Goal: Task Accomplishment & Management: Manage account settings

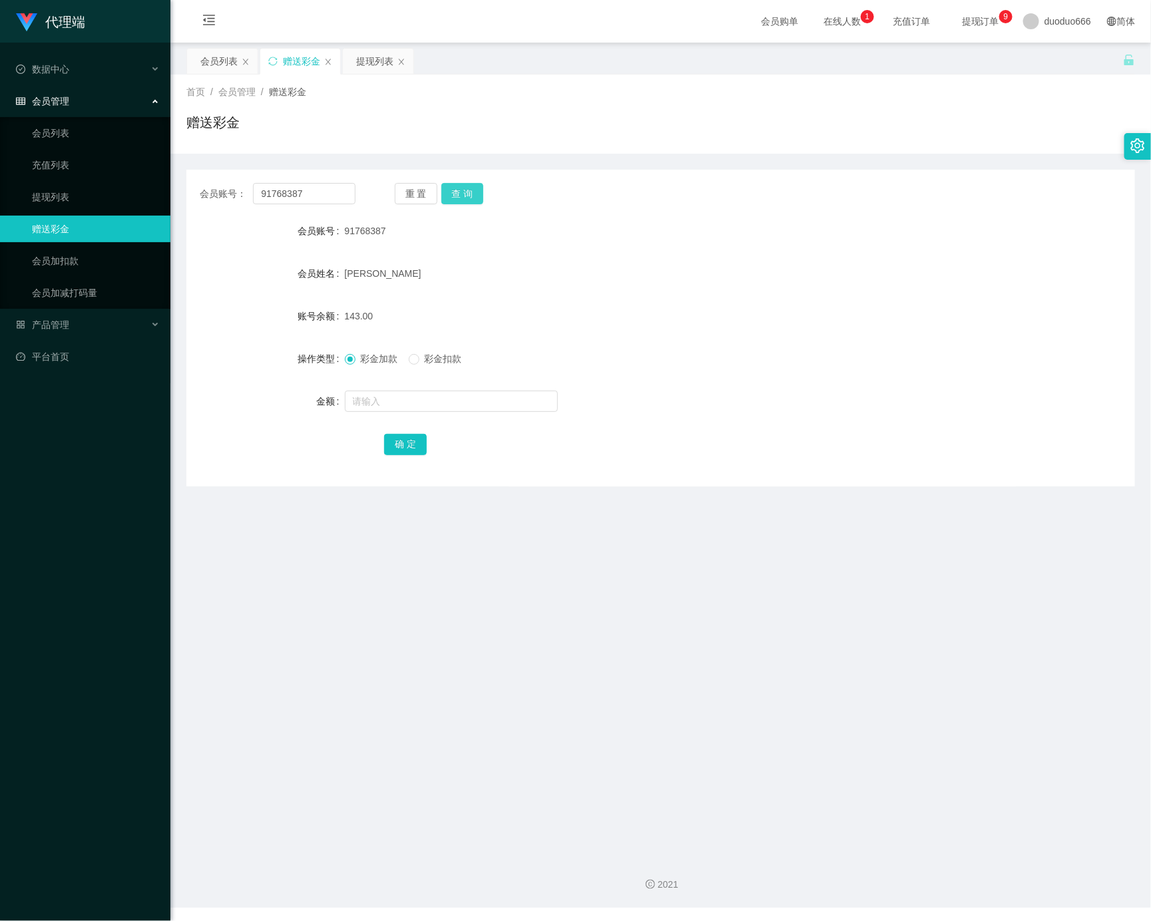
click at [462, 194] on button "查 询" at bounding box center [462, 193] width 43 height 21
click at [427, 399] on input "text" at bounding box center [451, 401] width 213 height 21
type input "8"
drag, startPoint x: 395, startPoint y: 445, endPoint x: 425, endPoint y: 437, distance: 31.0
click at [395, 445] on button "确 定" at bounding box center [405, 444] width 43 height 21
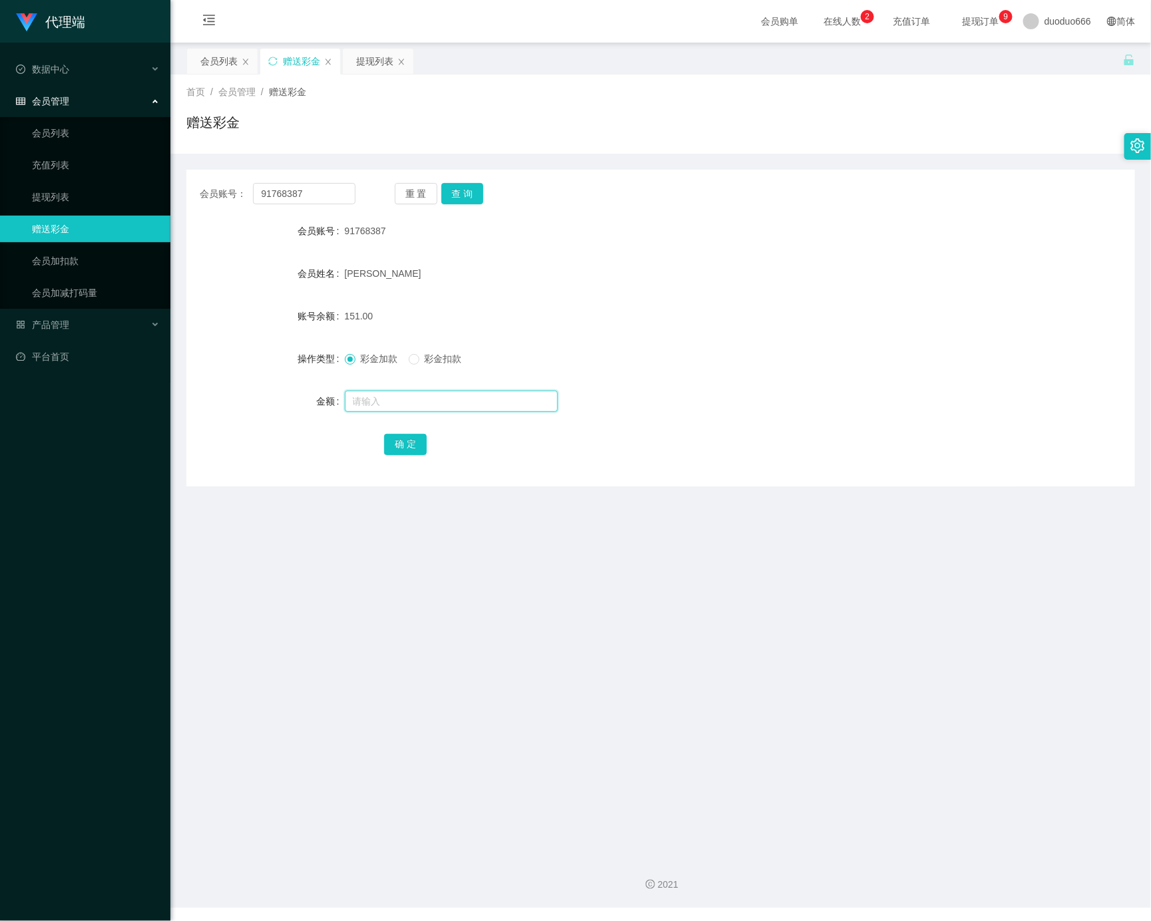
click at [423, 395] on input "text" at bounding box center [451, 401] width 213 height 21
type input "8"
click at [399, 446] on button "确 定" at bounding box center [405, 444] width 43 height 21
click at [466, 192] on button "查 询" at bounding box center [462, 193] width 43 height 21
click at [380, 404] on input "text" at bounding box center [451, 401] width 213 height 21
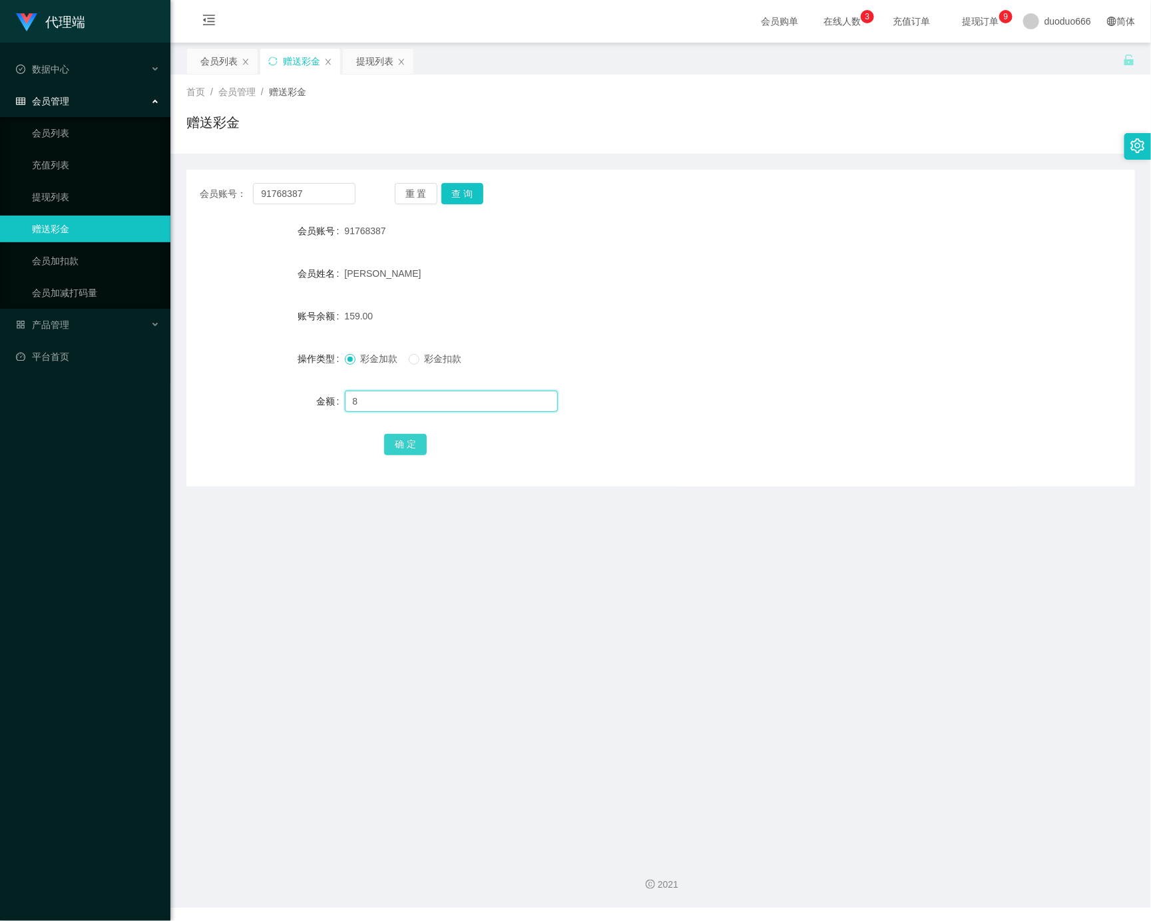
type input "8"
click at [415, 445] on button "确 定" at bounding box center [405, 444] width 43 height 21
drag, startPoint x: 330, startPoint y: 188, endPoint x: 0, endPoint y: 184, distance: 330.1
click at [0, 184] on section "代理端 数据中心 会员管理 会员列表 充值列表 提现列表 赠送彩金 会员加扣款 会员加减打码量 产品管理 平台首页 保存配置 重置配置 整体风格设置 主题色 …" at bounding box center [575, 454] width 1151 height 908
paste input "ahseng"
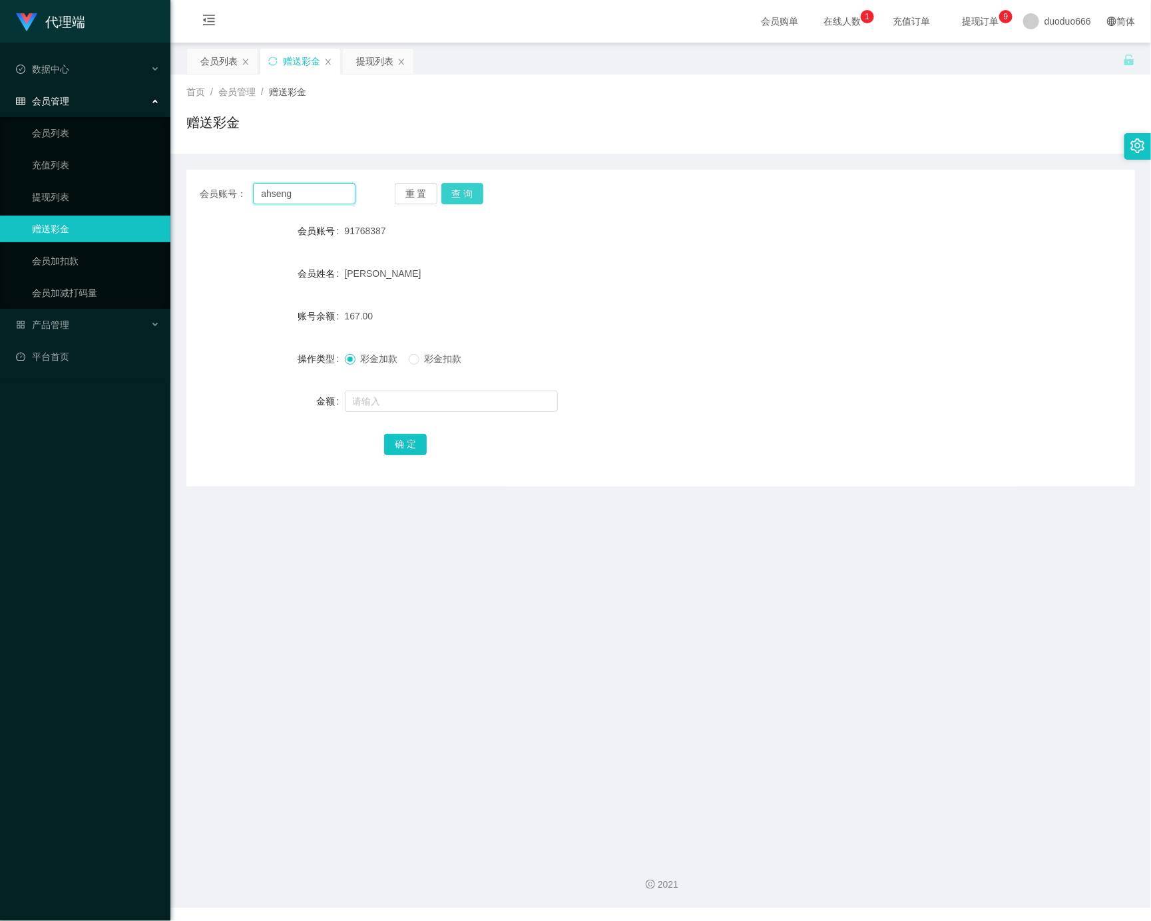
type input "ahseng"
click at [469, 184] on button "查 询" at bounding box center [462, 193] width 43 height 21
click at [419, 402] on input "text" at bounding box center [451, 401] width 213 height 21
type input "30"
click at [389, 445] on button "确 定" at bounding box center [405, 444] width 43 height 21
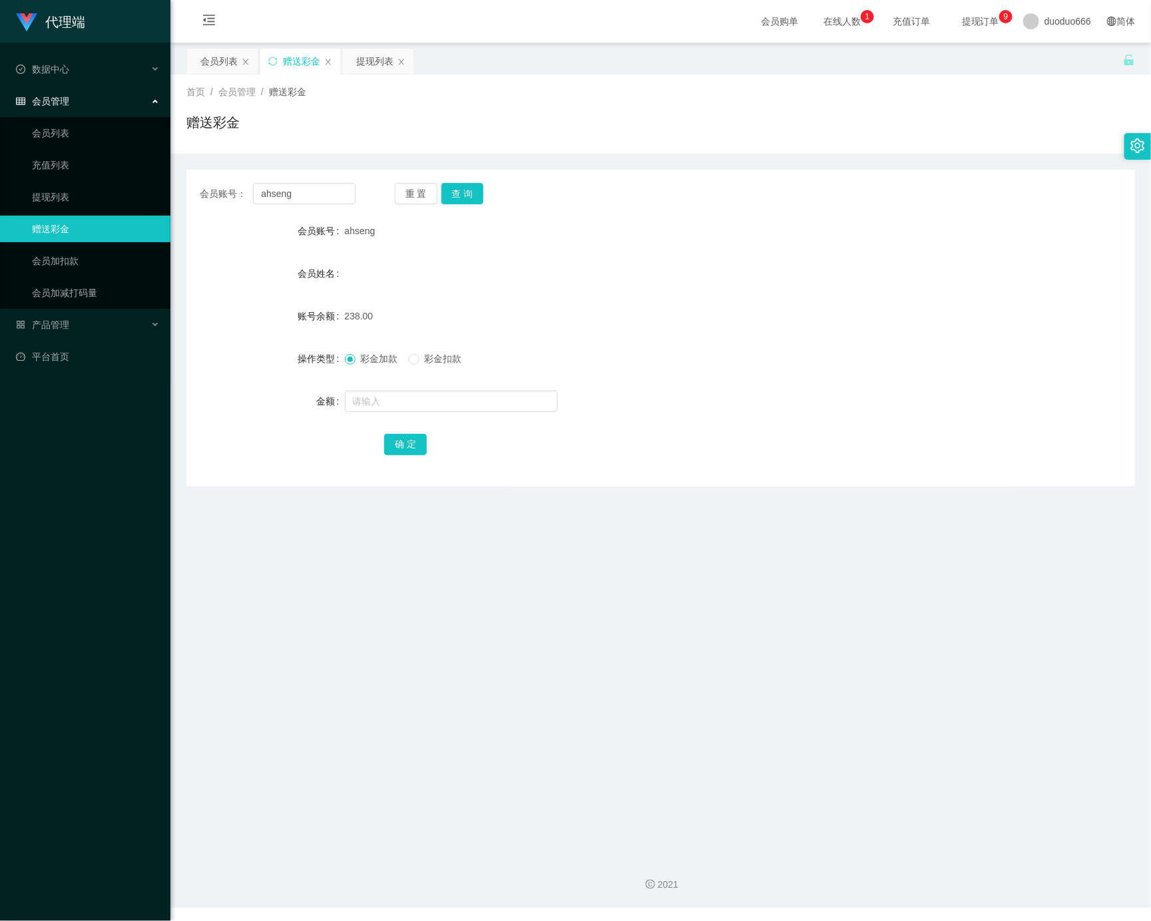
click at [118, 104] on div "会员管理" at bounding box center [85, 101] width 170 height 27
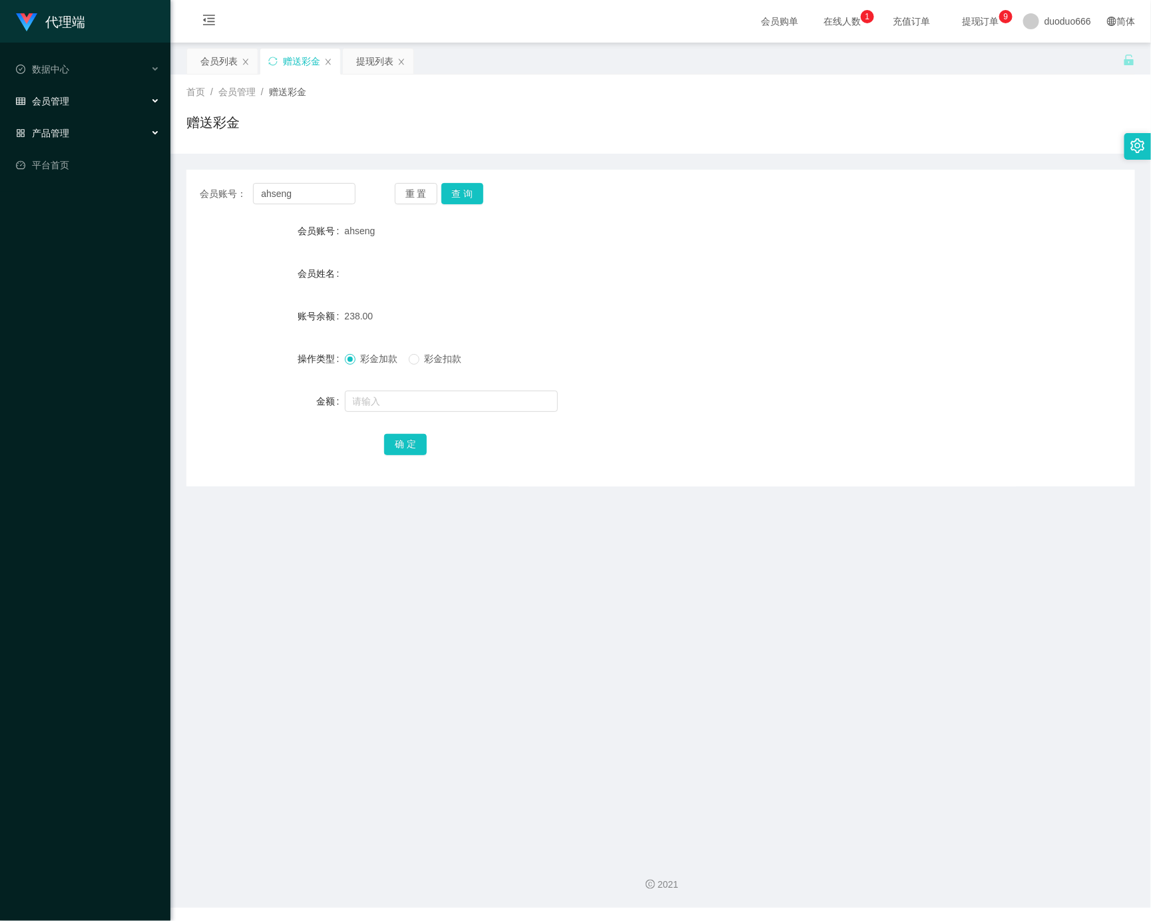
click at [114, 132] on div "产品管理" at bounding box center [85, 133] width 170 height 27
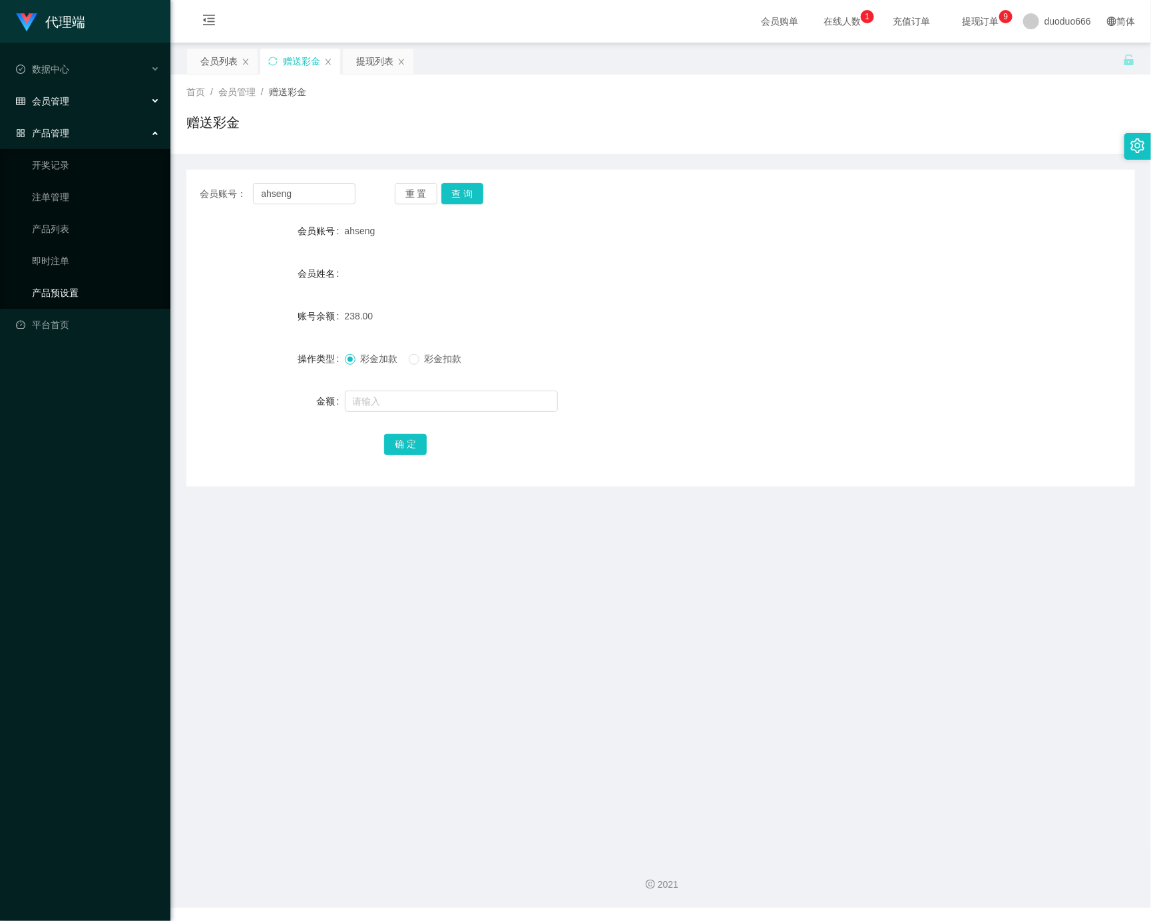
click at [108, 280] on link "产品预设置" at bounding box center [96, 293] width 128 height 27
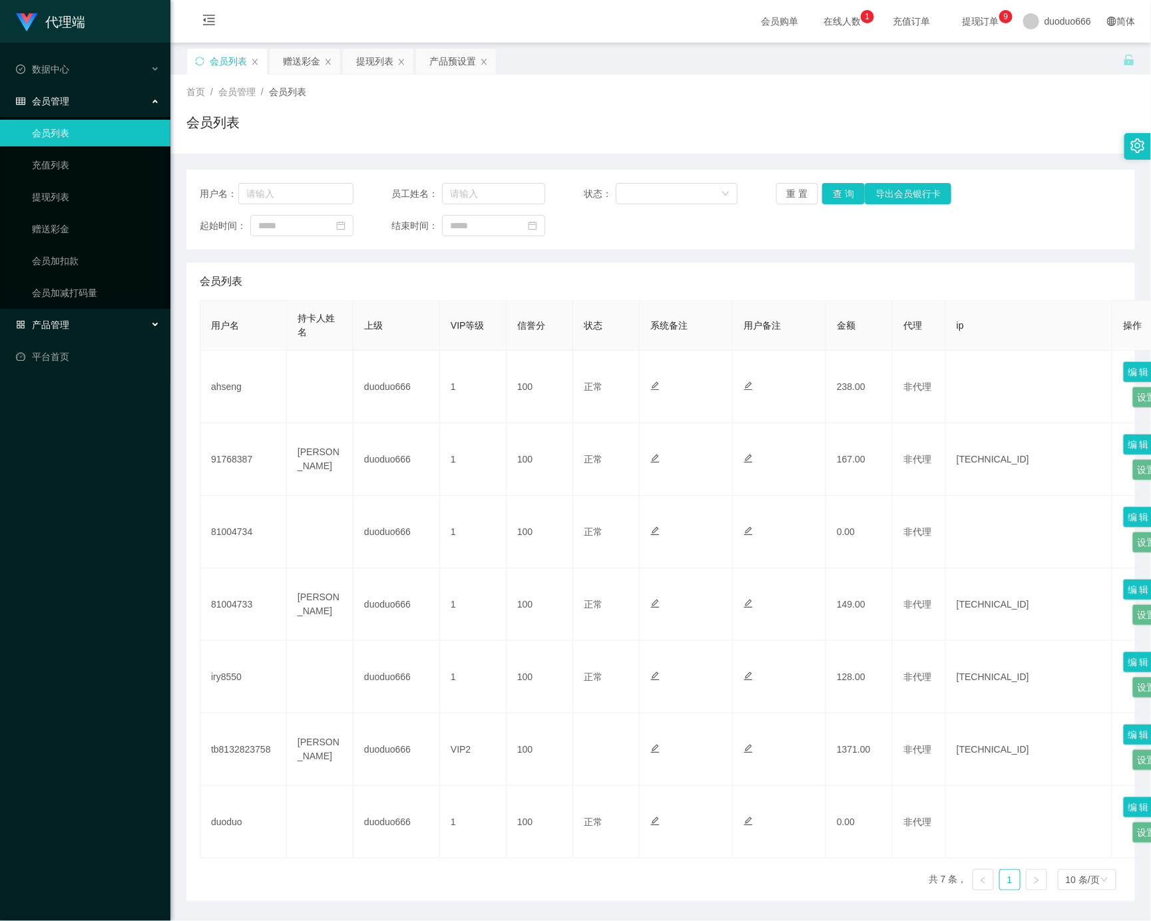
drag, startPoint x: 128, startPoint y: 312, endPoint x: 122, endPoint y: 328, distance: 17.1
click at [130, 314] on div "产品管理" at bounding box center [85, 324] width 170 height 27
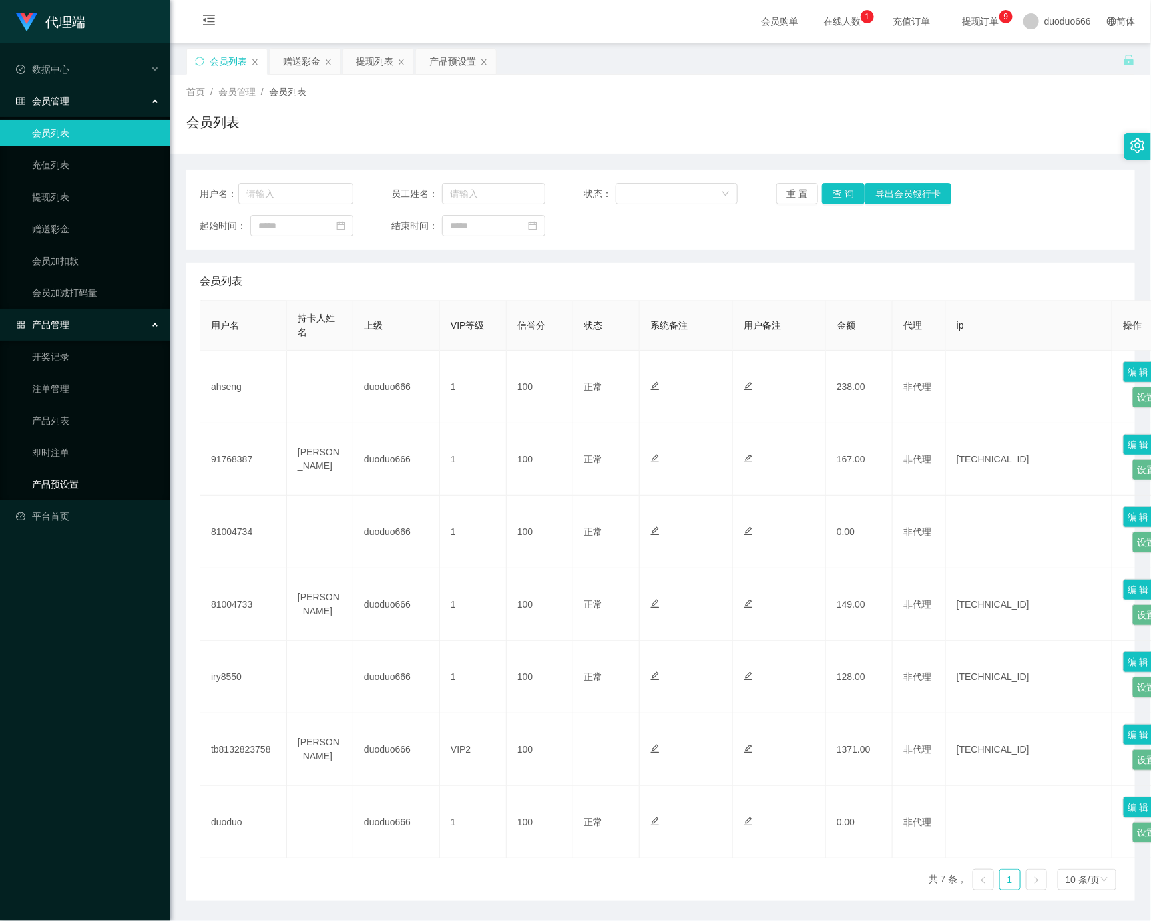
drag, startPoint x: 98, startPoint y: 469, endPoint x: 120, endPoint y: 471, distance: 22.7
click at [96, 471] on link "产品预设置" at bounding box center [96, 484] width 128 height 27
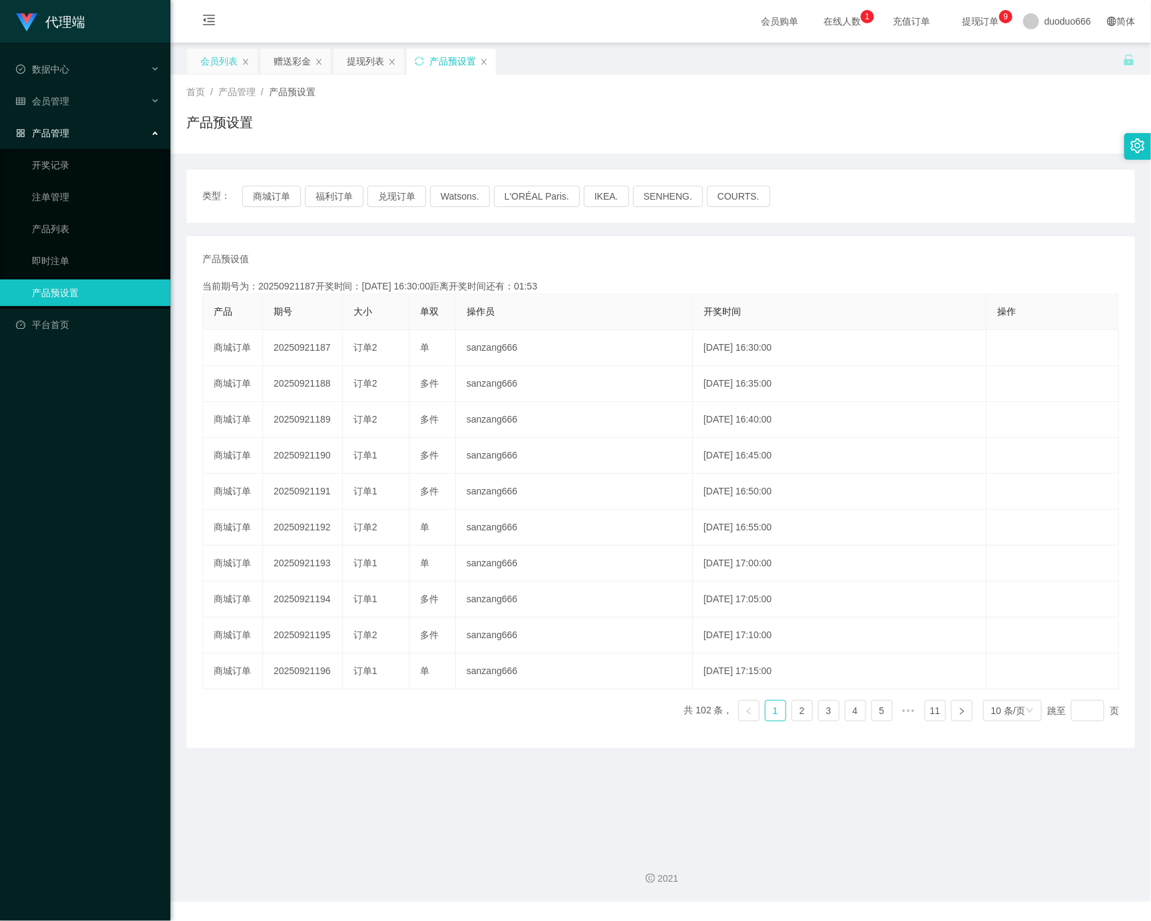
click at [226, 64] on div "会员列表" at bounding box center [218, 61] width 37 height 25
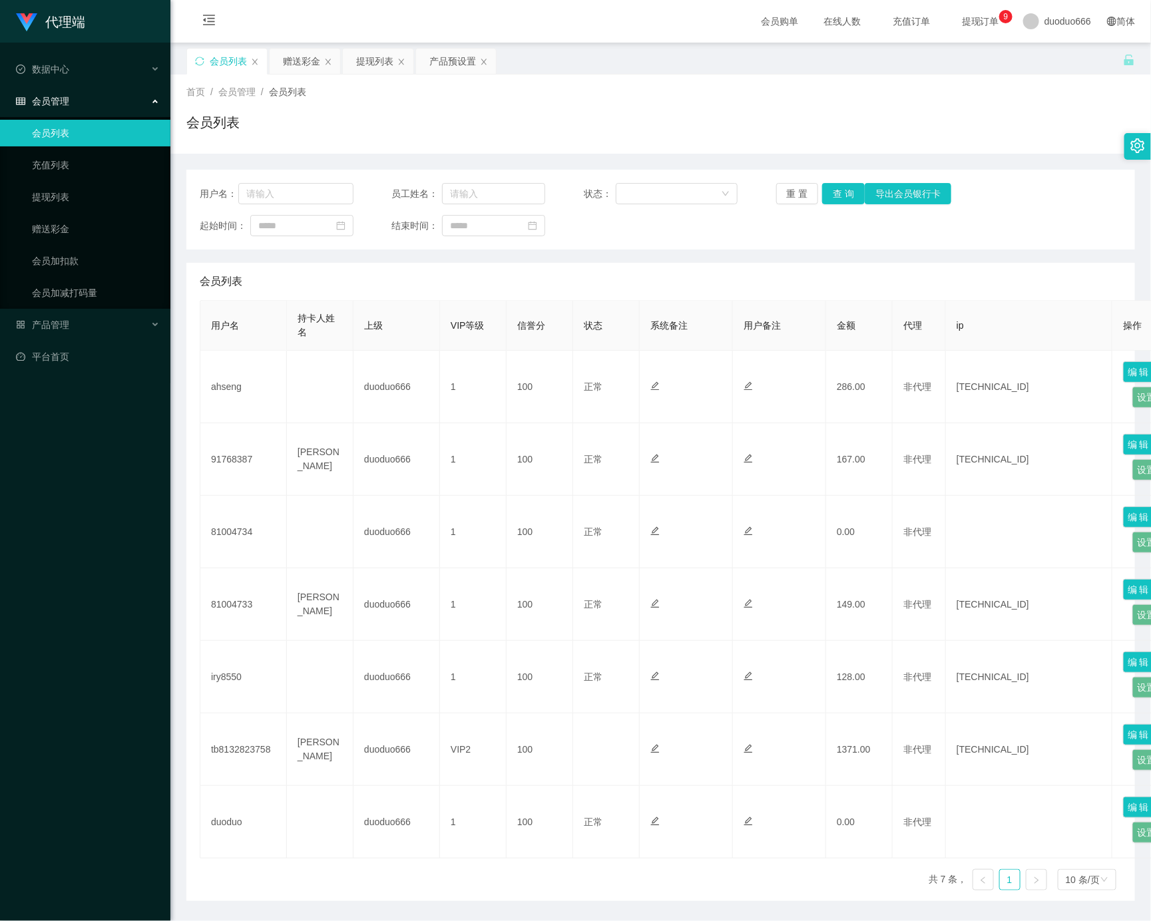
click at [46, 96] on span "会员管理" at bounding box center [42, 101] width 53 height 11
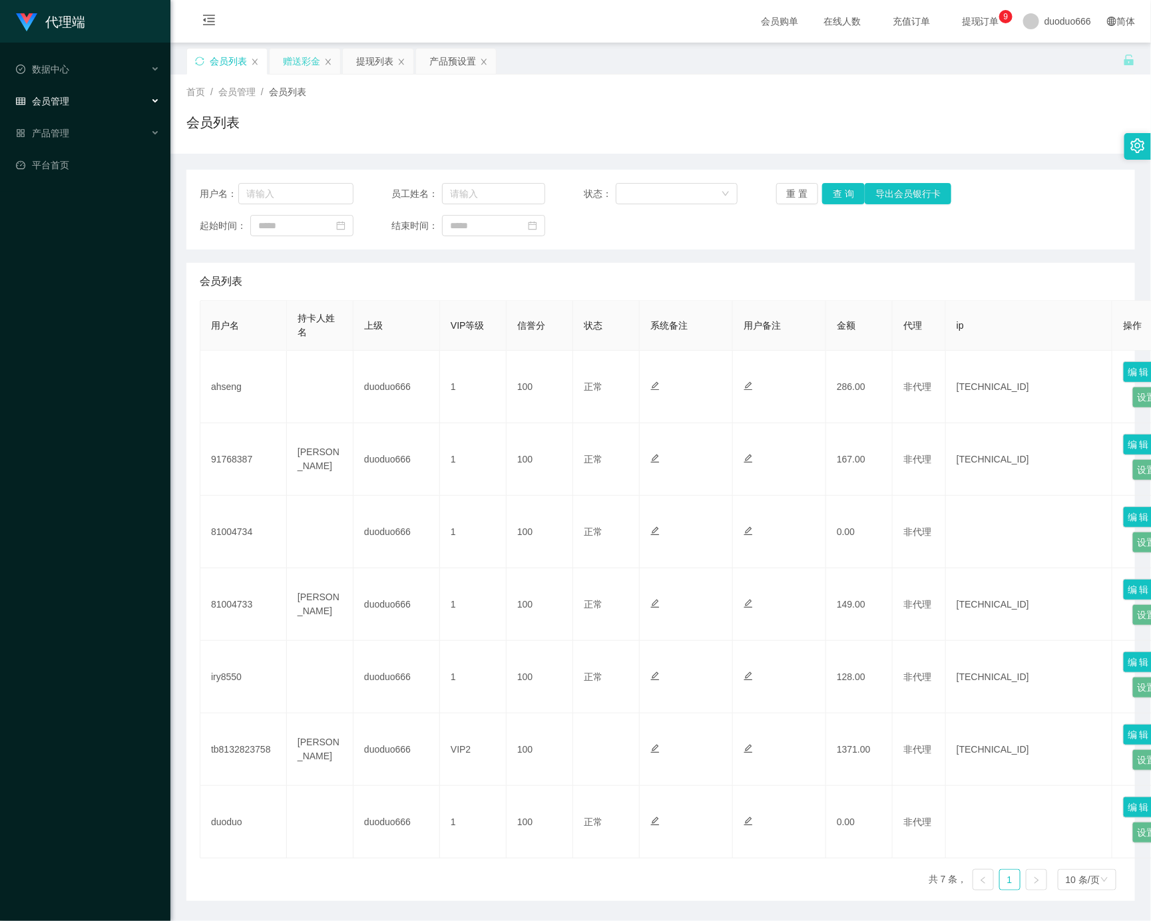
click at [299, 54] on div "赠送彩金" at bounding box center [301, 61] width 37 height 25
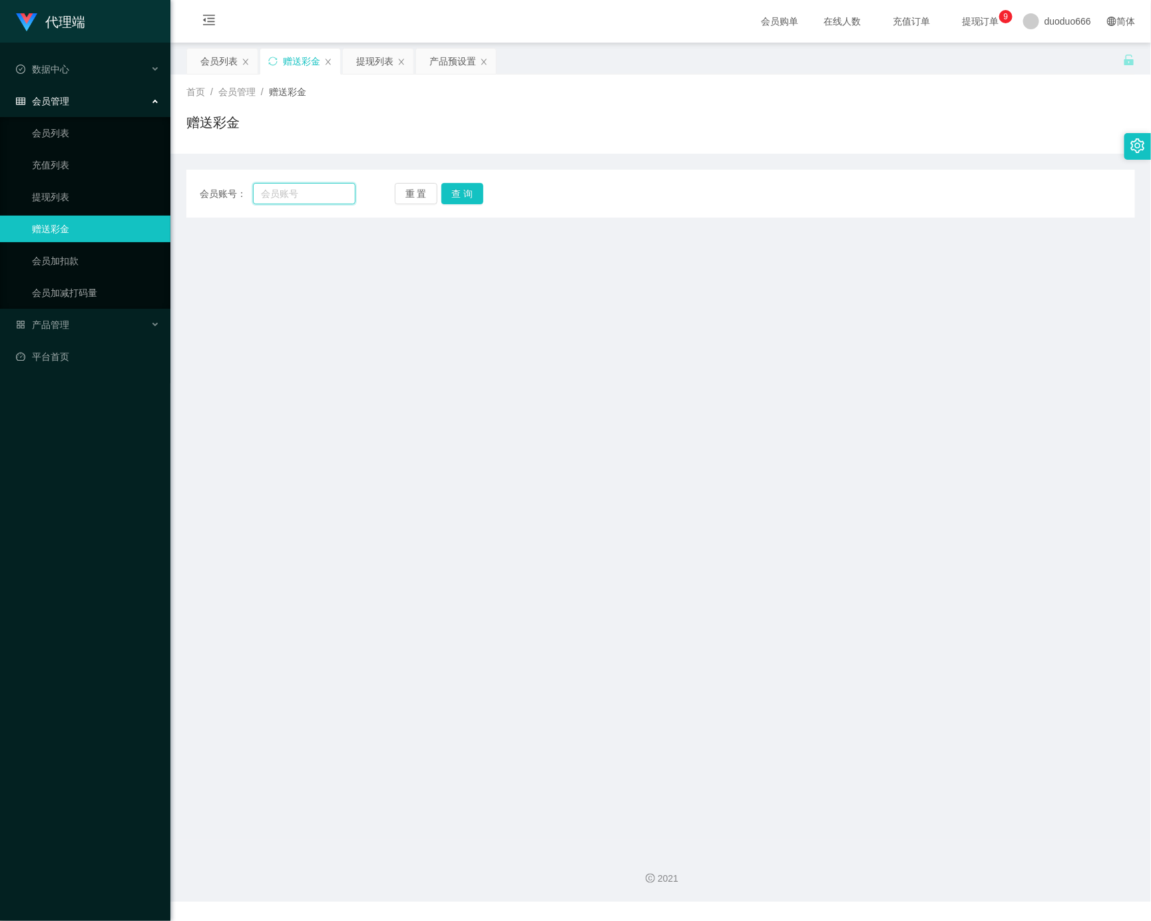
drag, startPoint x: 282, startPoint y: 192, endPoint x: 429, endPoint y: 212, distance: 148.3
click at [282, 194] on input "text" at bounding box center [304, 193] width 102 height 21
paste input "91768387"
type input "91768387"
drag, startPoint x: 465, startPoint y: 190, endPoint x: 465, endPoint y: 200, distance: 10.0
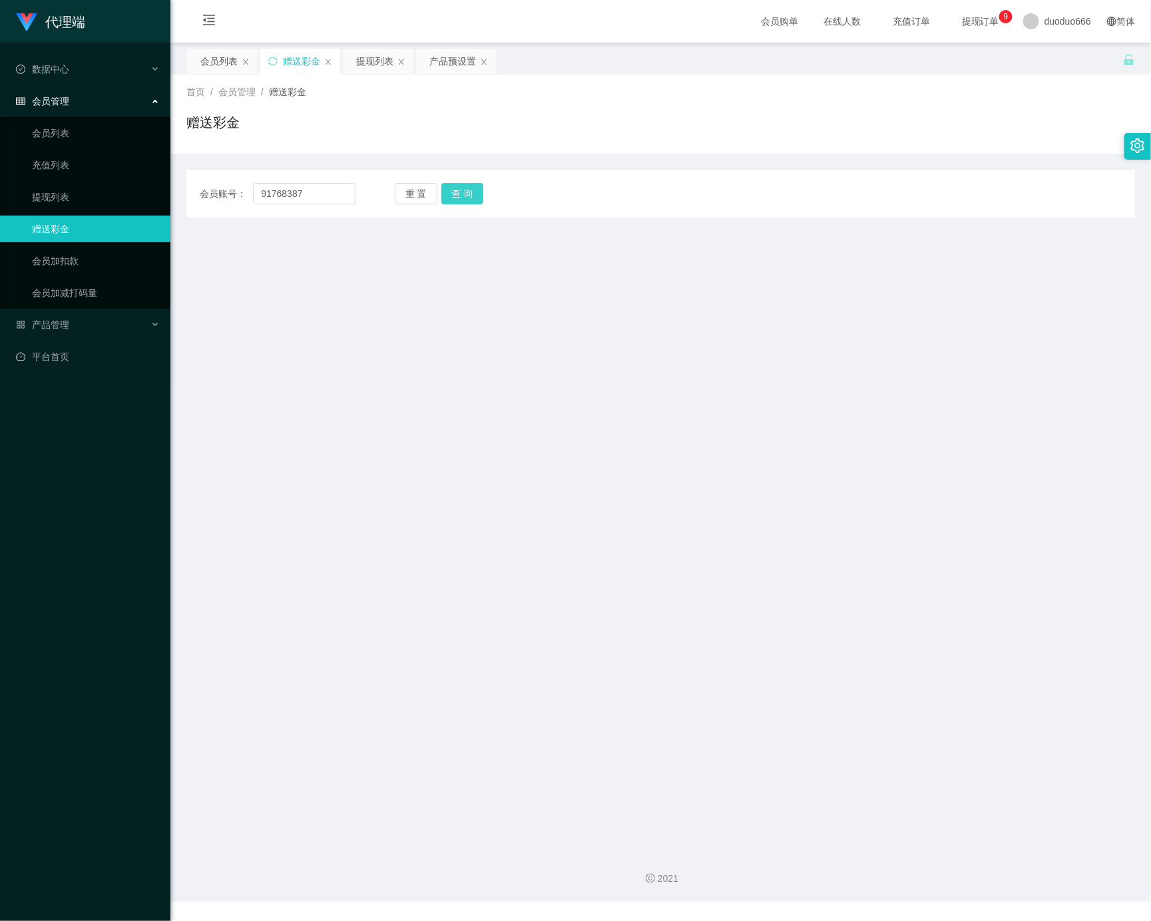
click at [465, 194] on button "查 询" at bounding box center [462, 193] width 43 height 21
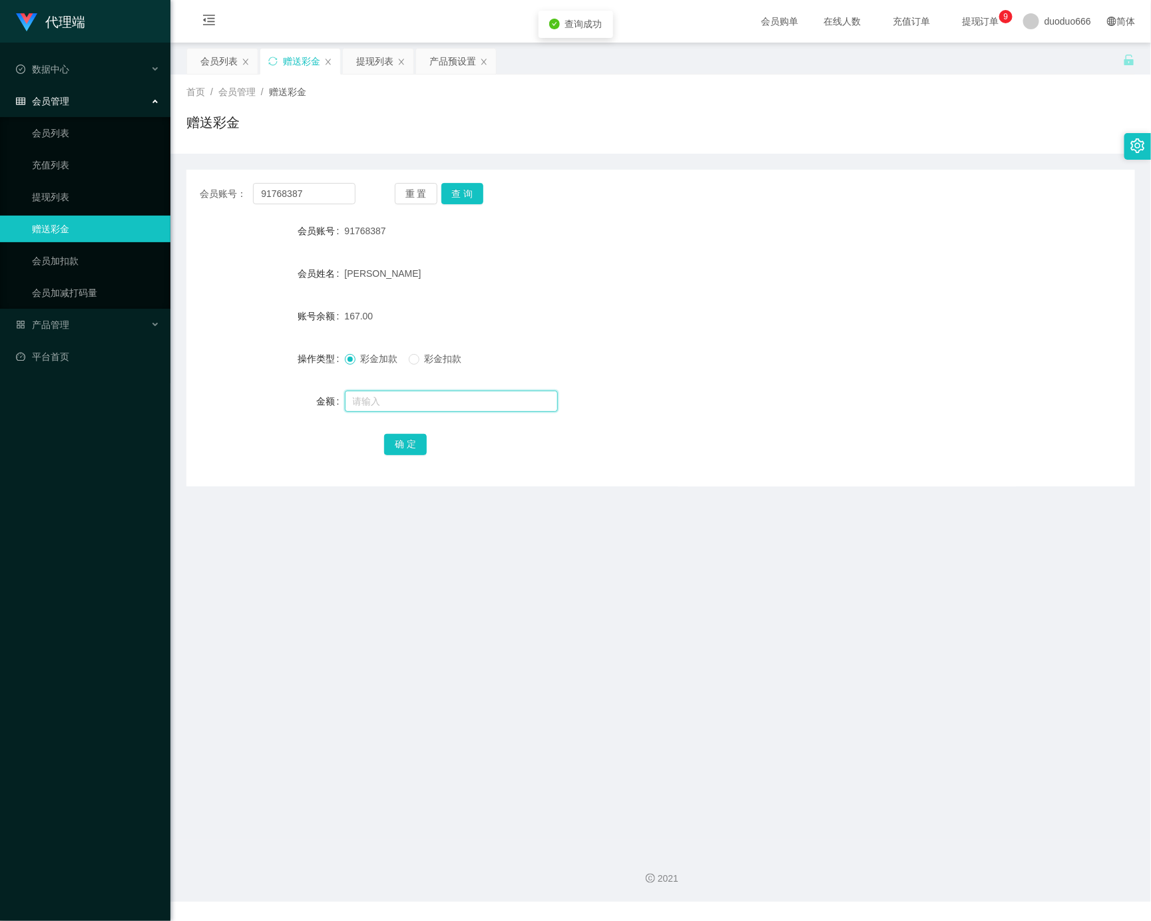
click at [410, 407] on input "text" at bounding box center [451, 401] width 213 height 21
type input "8"
click at [400, 439] on button "确 定" at bounding box center [405, 444] width 43 height 21
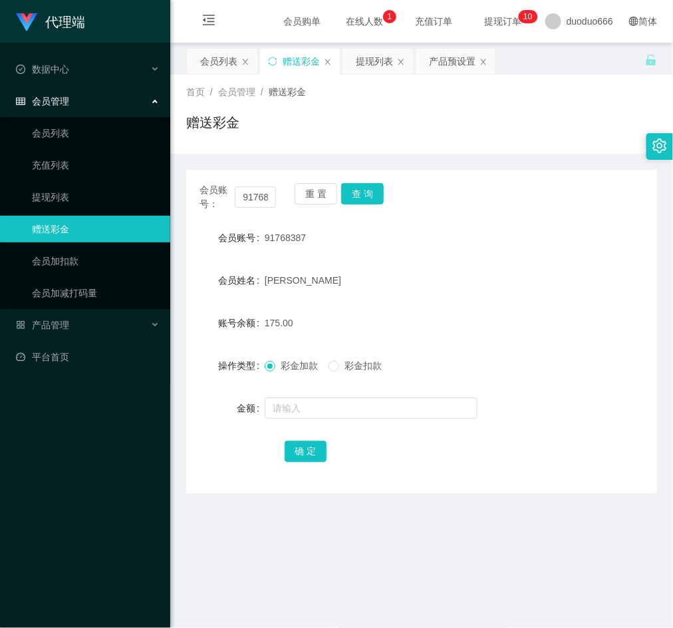
click at [486, 550] on main "关闭左侧 关闭右侧 关闭其它 刷新页面 会员列表 赠送彩金 提现列表 产品预设置 首页 / 会员管理 / 赠送彩金 / 赠送彩金 会员账号： 91768387…" at bounding box center [421, 441] width 503 height 797
drag, startPoint x: 528, startPoint y: 505, endPoint x: 553, endPoint y: 206, distance: 299.9
click at [529, 505] on main "关闭左侧 关闭右侧 关闭其它 刷新页面 会员列表 赠送彩金 提现列表 产品预设置 首页 / 会员管理 / 赠送彩金 / 赠送彩金 会员账号： 91768387…" at bounding box center [421, 441] width 503 height 797
drag, startPoint x: 433, startPoint y: 533, endPoint x: 424, endPoint y: 512, distance: 23.2
click at [429, 533] on main "关闭左侧 关闭右侧 关闭其它 刷新页面 会员列表 赠送彩金 提现列表 产品预设置 首页 / 会员管理 / 赠送彩金 / 赠送彩金 会员账号： 91768387…" at bounding box center [421, 441] width 503 height 797
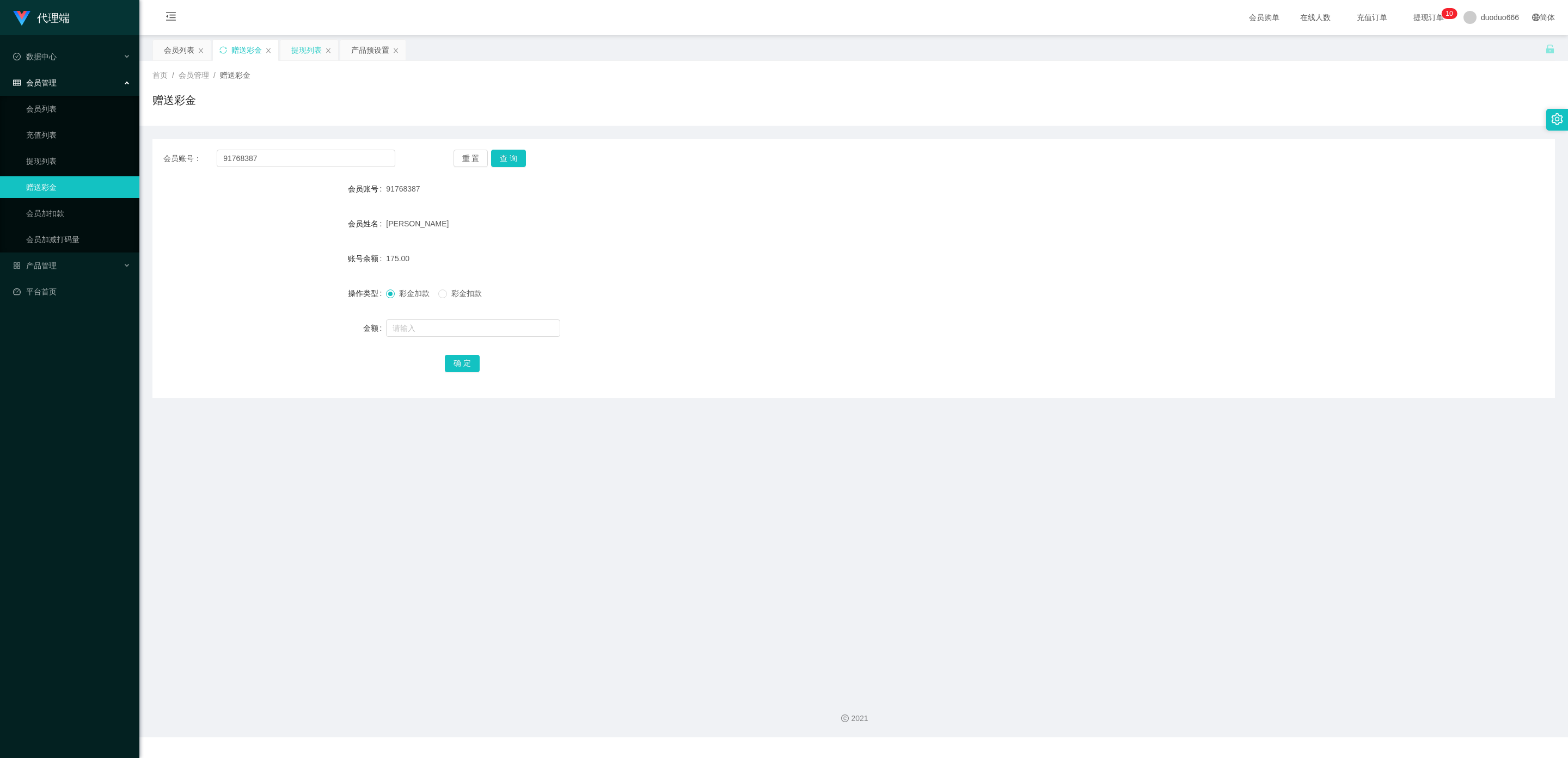
click at [317, 54] on div "提现列表" at bounding box center [306, 50] width 30 height 20
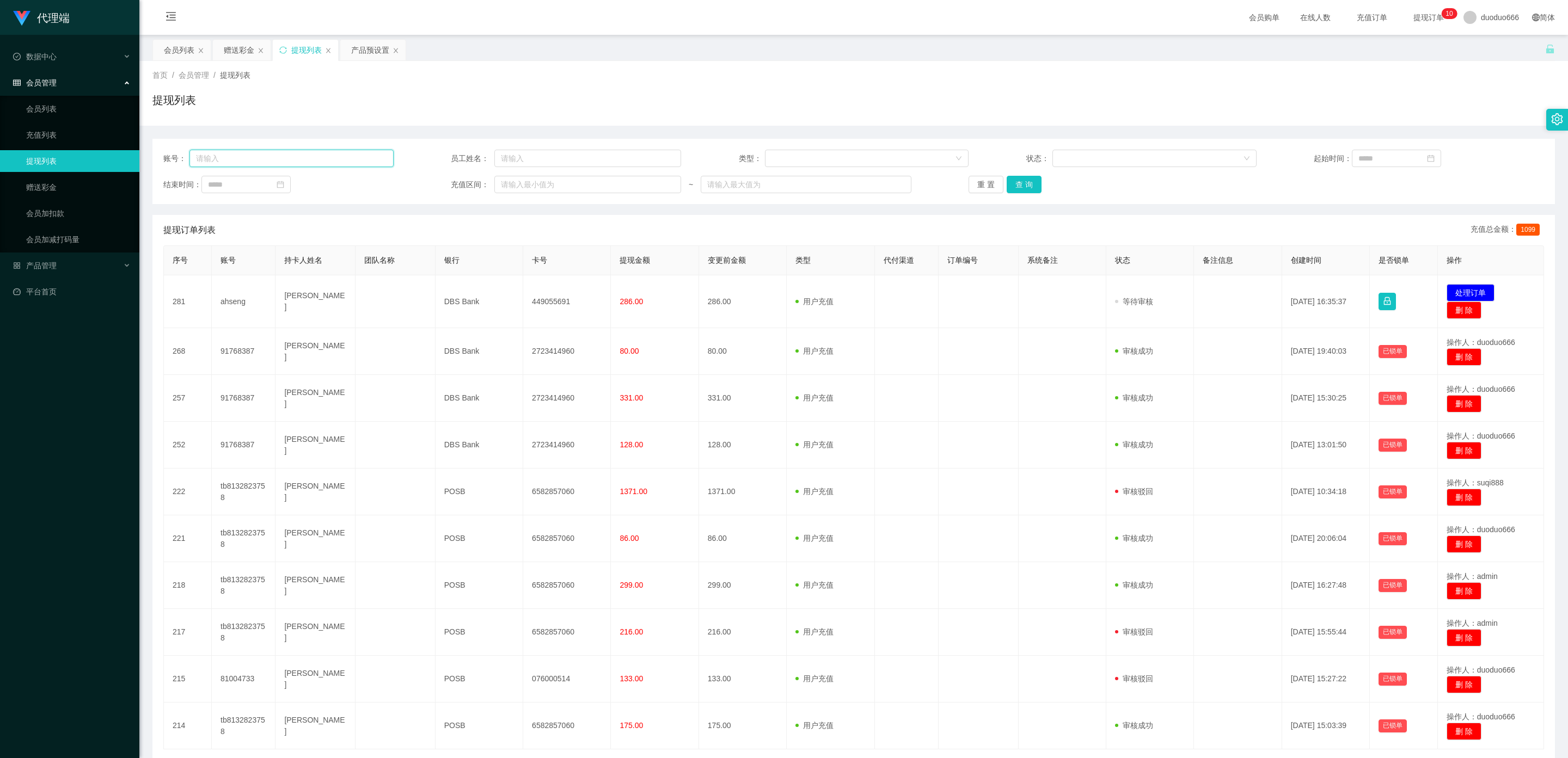
drag, startPoint x: 261, startPoint y: 155, endPoint x: 275, endPoint y: 162, distance: 15.7
click at [260, 155] on input "text" at bounding box center [292, 158] width 204 height 17
paste input "ahseng"
type input "ahseng"
drag, startPoint x: 1026, startPoint y: 182, endPoint x: 1026, endPoint y: 186, distance: 4.0
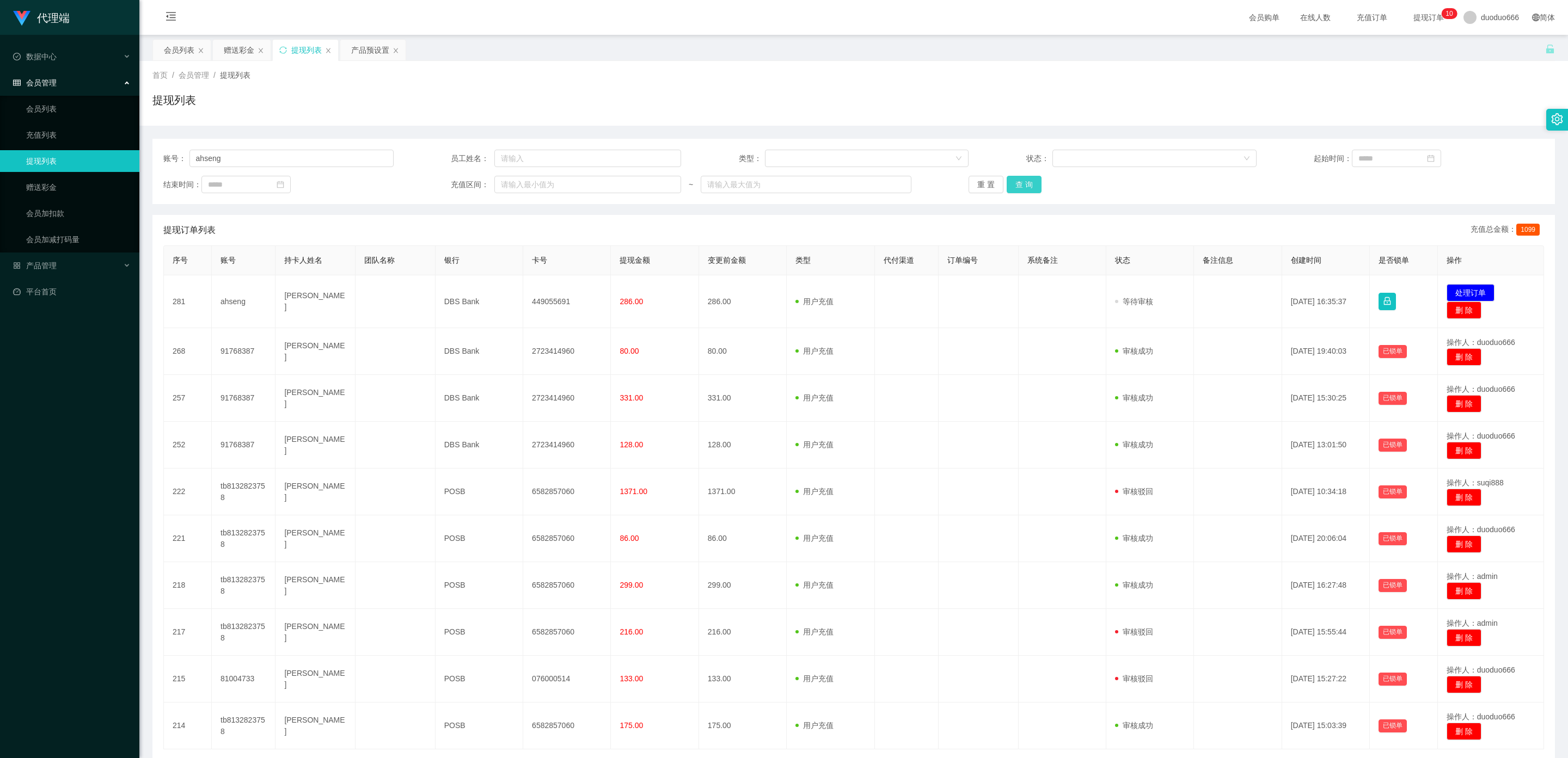
click at [941, 182] on button "查 询" at bounding box center [1023, 184] width 35 height 17
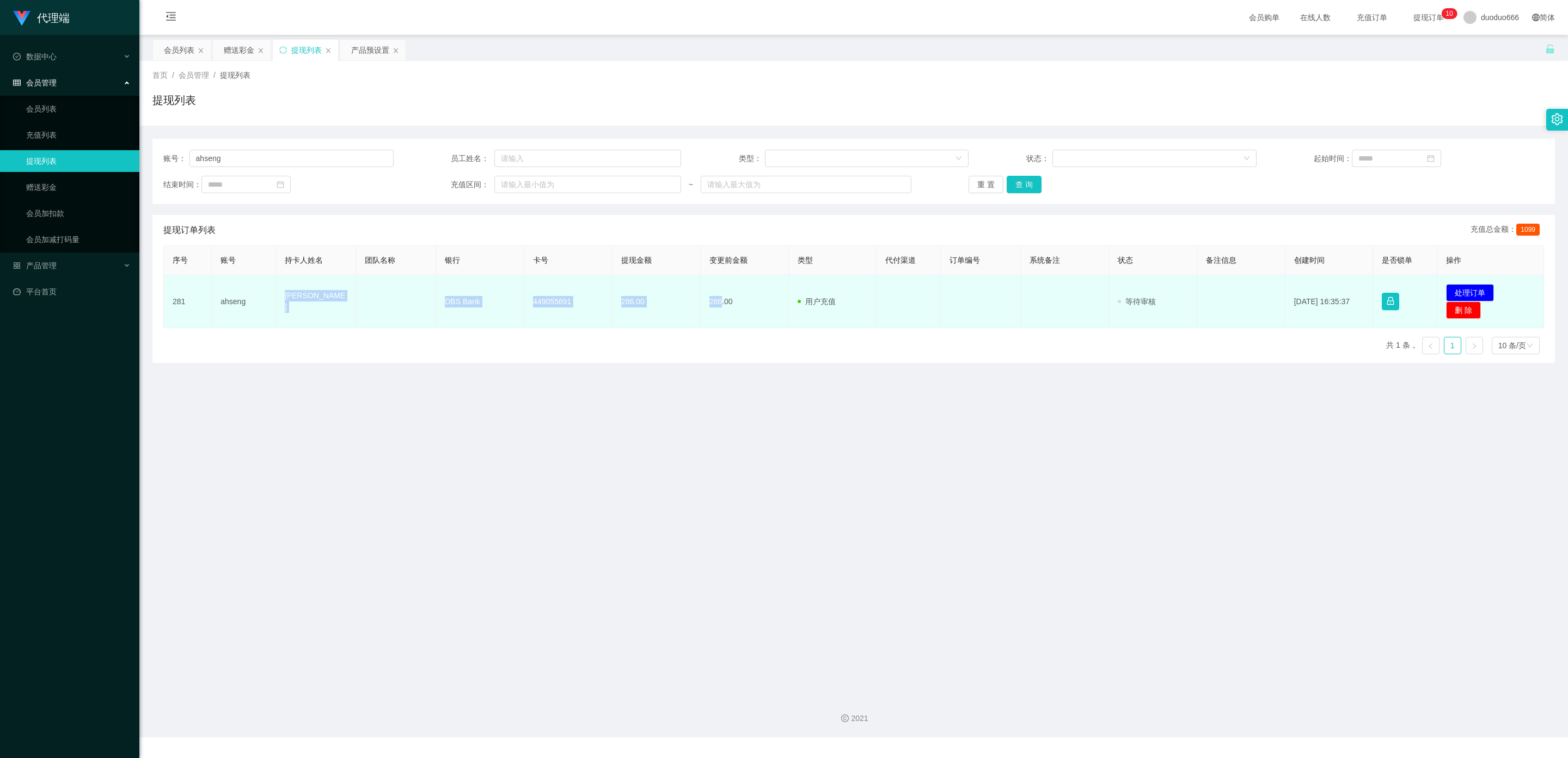
drag, startPoint x: 717, startPoint y: 298, endPoint x: 278, endPoint y: 298, distance: 439.0
click at [278, 298] on tr "281 ahseng Tay hock seng DBS Bank 449055691 286.00 286.00 用户充值 人工扣款 审核驳回 审核成功 等…" at bounding box center [853, 302] width 1380 height 53
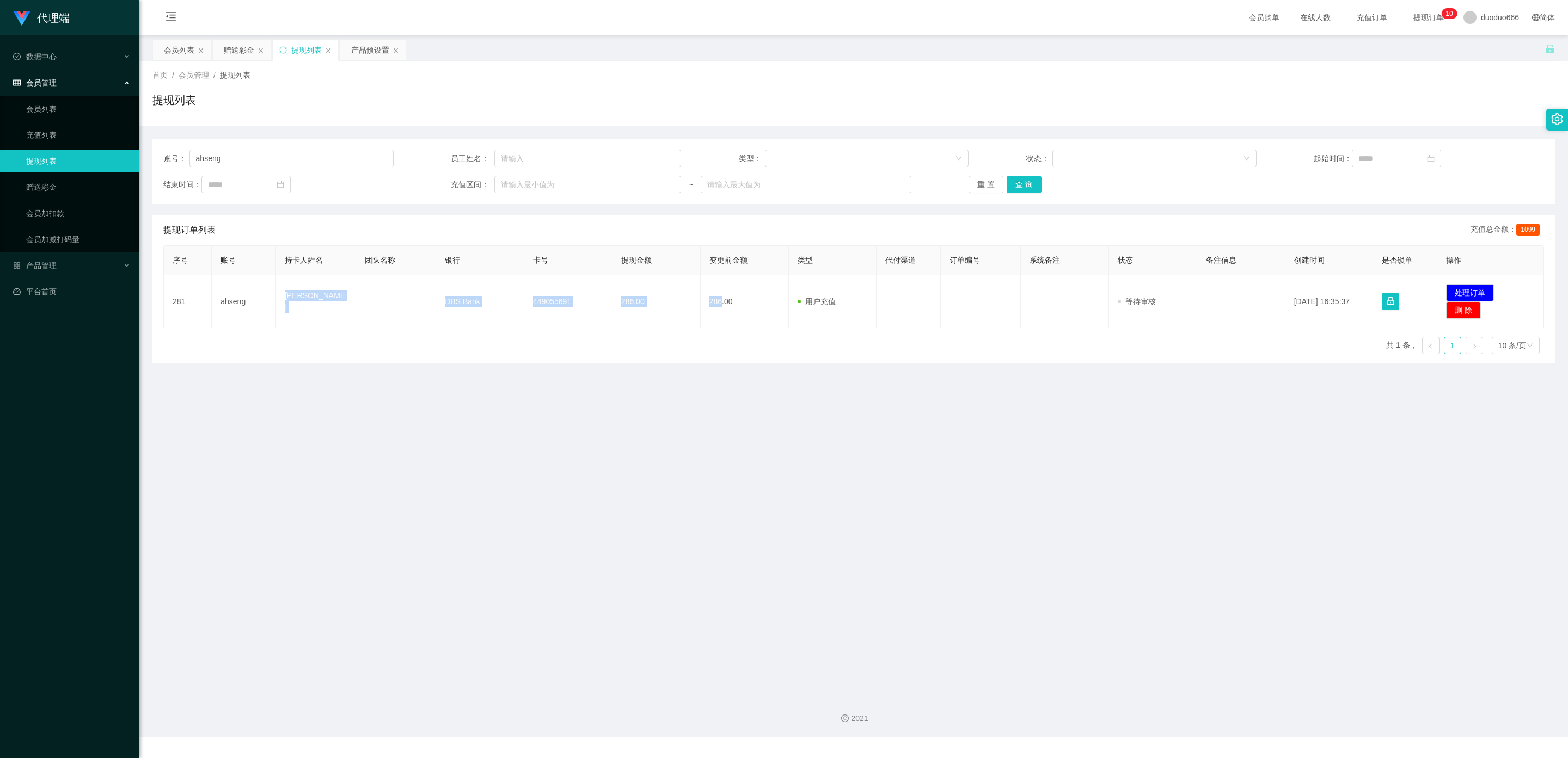
copy tr "Tay hock seng DBS Bank 449055691 286.00 286"
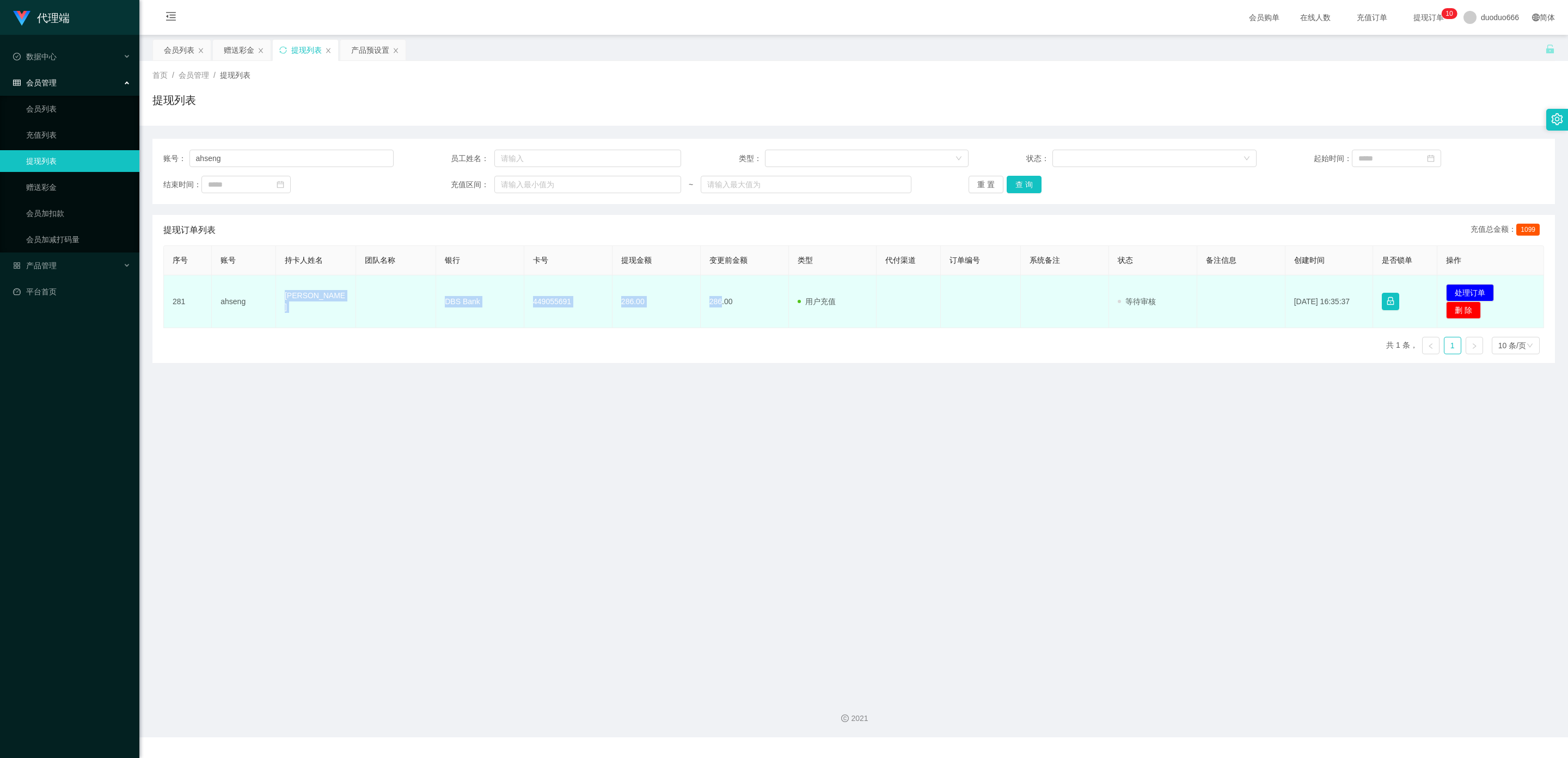
click at [662, 301] on td "286.00" at bounding box center [657, 302] width 88 height 53
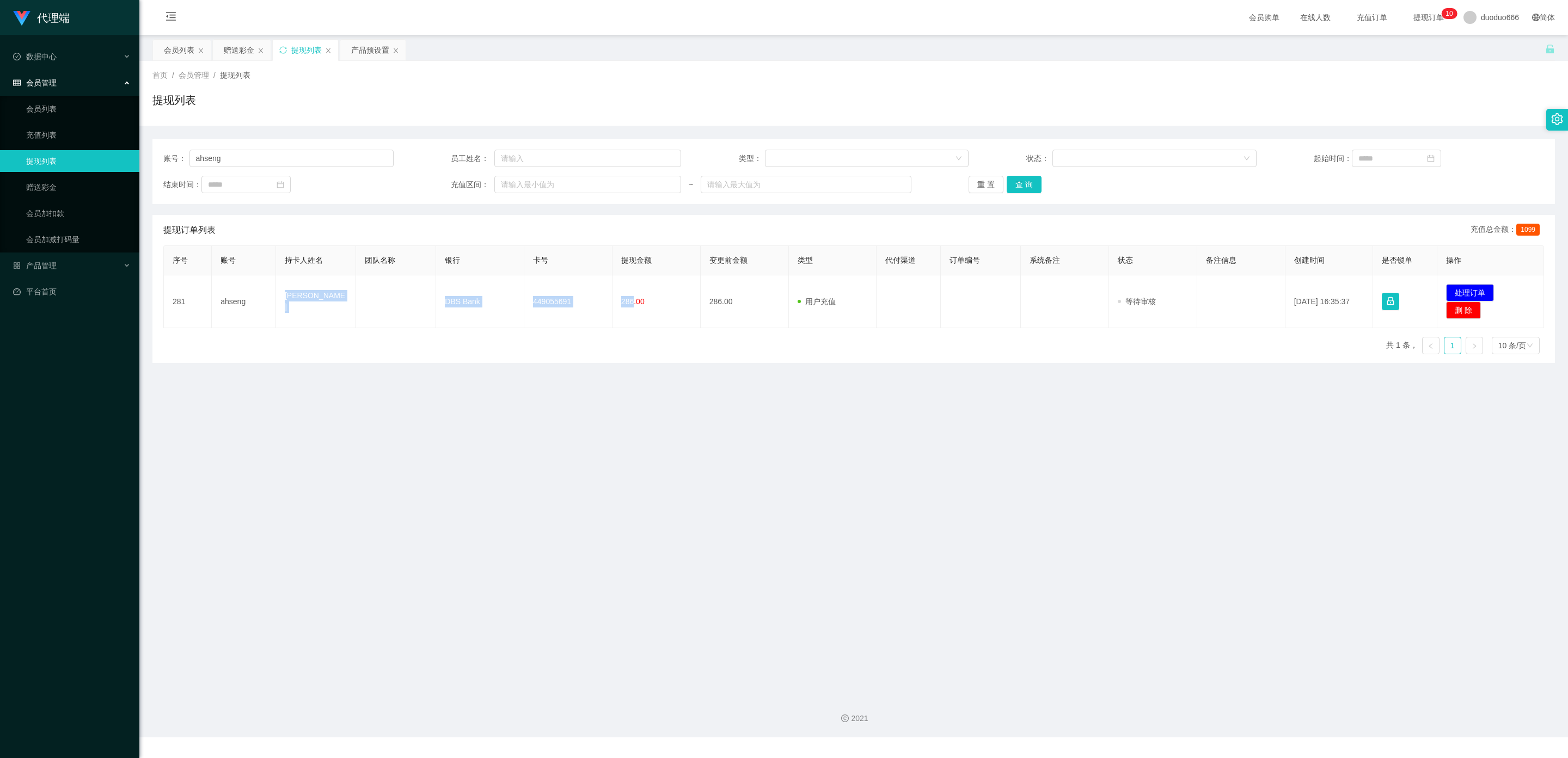
drag, startPoint x: 631, startPoint y: 300, endPoint x: 330, endPoint y: 340, distance: 303.6
click at [281, 305] on tr "281 ahseng Tay hock seng DBS Bank 449055691 286.00 286.00 用户充值 人工扣款 审核驳回 审核成功 等…" at bounding box center [853, 302] width 1380 height 53
copy tr "Tay hock seng DBS Bank 449055691 286"
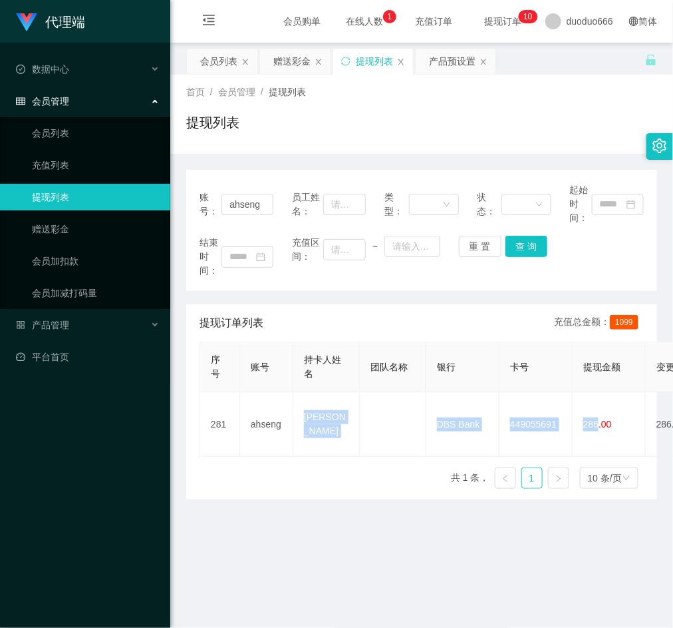
click at [406, 541] on main "关闭左侧 关闭右侧 关闭其它 刷新页面 会员列表 赠送彩金 提现列表 产品预设置 首页 / 会员管理 / 提现列表 / 提现列表 账号： ahseng 员工姓…" at bounding box center [421, 441] width 503 height 797
drag, startPoint x: 264, startPoint y: 206, endPoint x: 128, endPoint y: 196, distance: 136.1
click at [128, 196] on section "代理端 数据中心 会员管理 会员列表 充值列表 提现列表 赠送彩金 会员加扣款 会员加减打码量 产品管理 开奖记录 注单管理 产品列表 即时注单 产品预设置 …" at bounding box center [336, 451] width 673 height 902
click at [296, 60] on div "赠送彩金" at bounding box center [292, 61] width 37 height 25
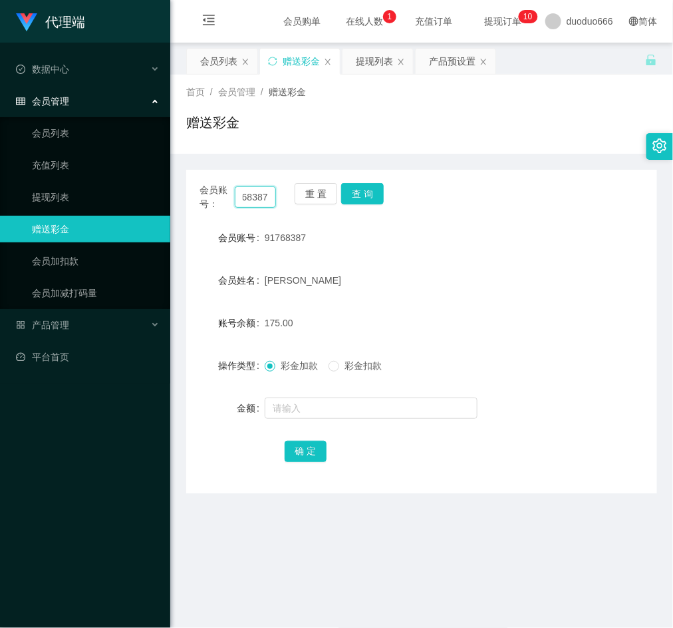
drag, startPoint x: 240, startPoint y: 194, endPoint x: 391, endPoint y: 258, distance: 164.4
click at [482, 258] on div "会员账号： 91768387 重 置 查 询 会员账号 91768387 会员姓名 Tang ka kwan emily 账号余额 175.00 操作类型 彩…" at bounding box center [421, 331] width 471 height 323
paste input "ahseng"
type input "ahseng"
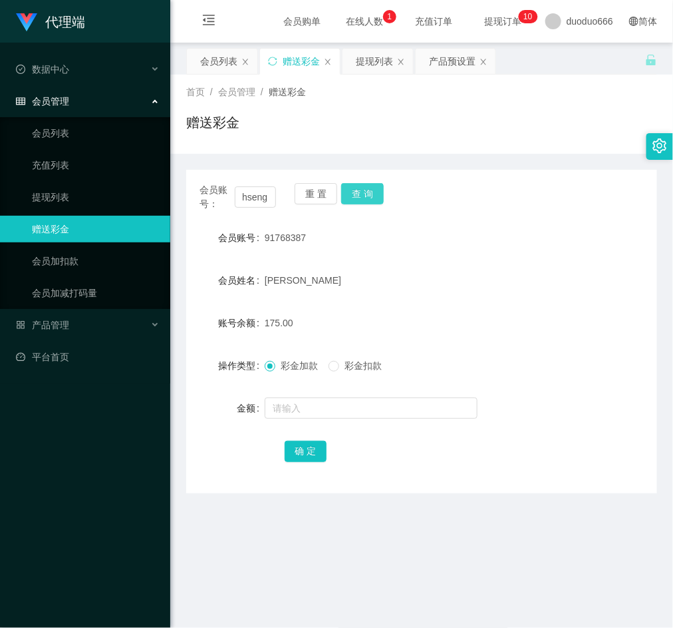
click at [370, 200] on button "查 询" at bounding box center [362, 193] width 43 height 21
click at [331, 400] on input "text" at bounding box center [371, 407] width 213 height 21
click at [303, 412] on input "8" at bounding box center [371, 407] width 213 height 21
type input "8"
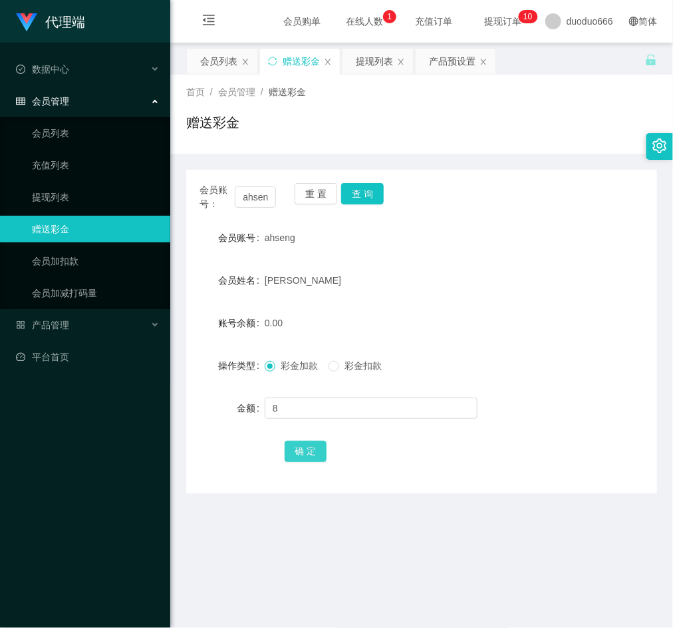
click at [303, 446] on button "确 定" at bounding box center [306, 451] width 43 height 21
click at [422, 568] on main "关闭左侧 关闭右侧 关闭其它 刷新页面 会员列表 赠送彩金 提现列表 产品预设置 首页 / 会员管理 / 赠送彩金 / 赠送彩金 会员账号： ahseng 重…" at bounding box center [421, 441] width 503 height 797
drag, startPoint x: 248, startPoint y: 200, endPoint x: 359, endPoint y: 234, distance: 116.2
click at [341, 230] on div "会员账号： ahseng 重 置 查 询 会员账号 ahseng 会员姓名 Tay hock seng 账号余额 8.00 操作类型 彩金加款 彩金扣款 金额…" at bounding box center [421, 331] width 471 height 323
paste input "91768387"
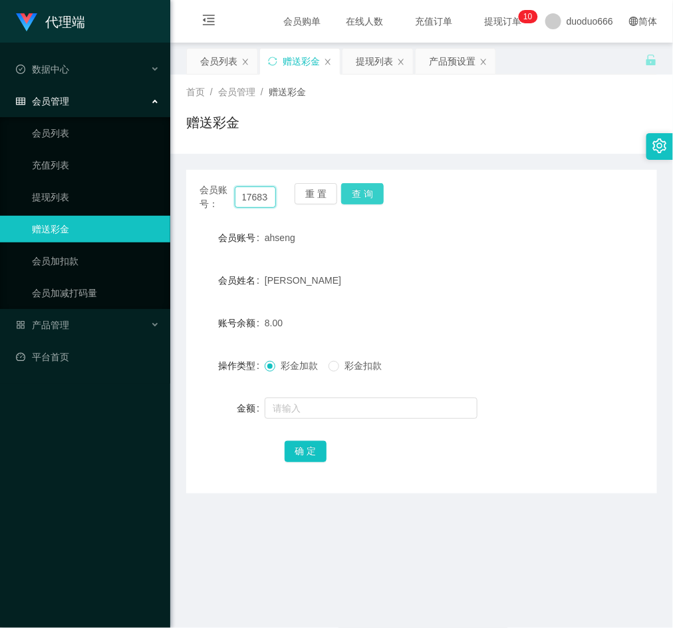
scroll to position [0, 17]
type input "91768387"
drag, startPoint x: 359, startPoint y: 190, endPoint x: 366, endPoint y: 208, distance: 19.2
click at [359, 192] on button "查 询" at bounding box center [362, 193] width 43 height 21
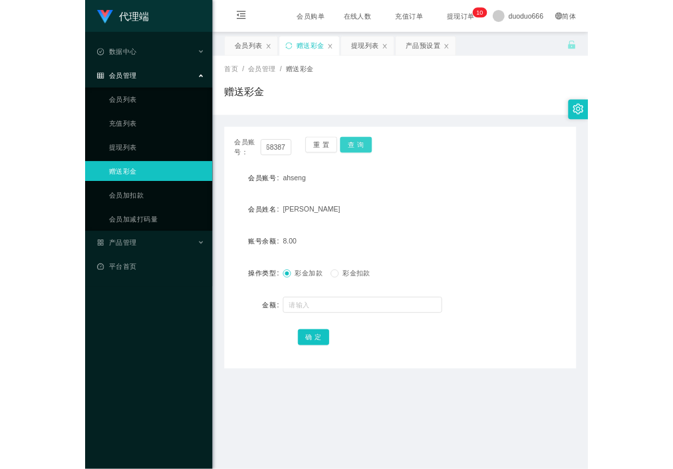
scroll to position [0, 0]
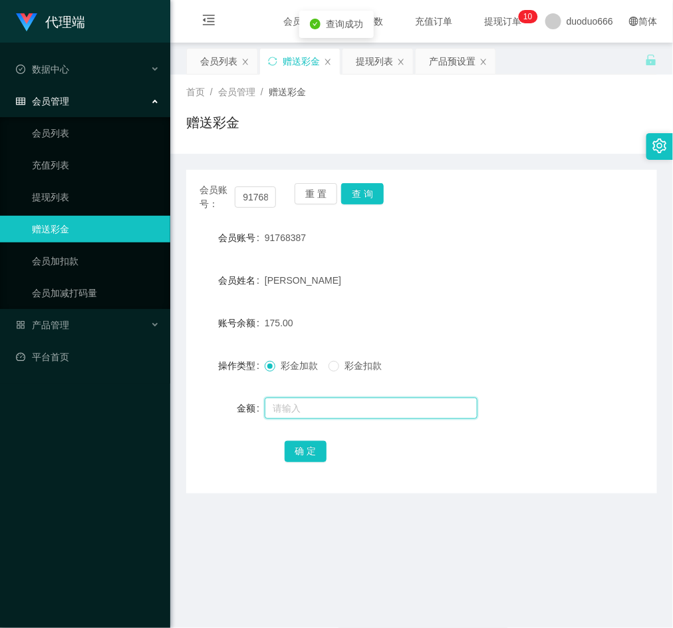
drag, startPoint x: 288, startPoint y: 413, endPoint x: 297, endPoint y: 413, distance: 9.3
click at [291, 413] on input "text" at bounding box center [371, 407] width 213 height 21
type input "8"
click at [306, 451] on button "确 定" at bounding box center [306, 451] width 43 height 21
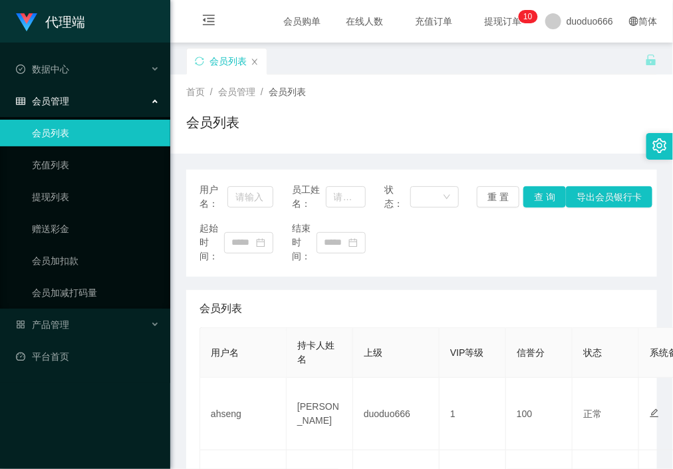
click at [301, 128] on div "会员列表" at bounding box center [421, 127] width 471 height 31
drag, startPoint x: 76, startPoint y: 220, endPoint x: 112, endPoint y: 224, distance: 36.1
click at [76, 222] on link "赠送彩金" at bounding box center [96, 229] width 128 height 27
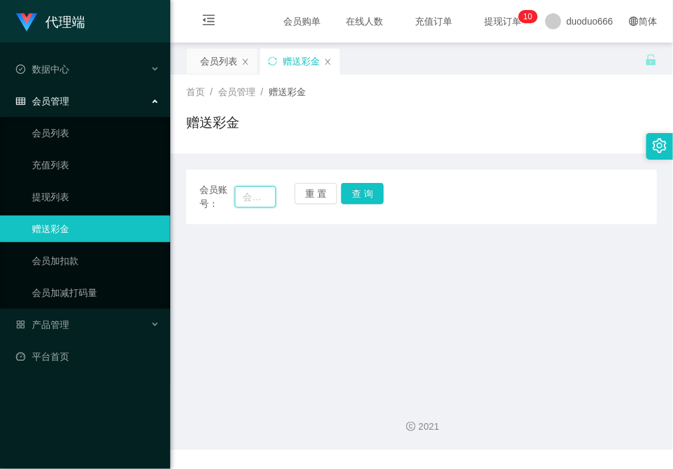
click at [252, 190] on input "text" at bounding box center [255, 196] width 41 height 21
paste input "ahseng"
type input "ahseng"
click at [372, 200] on button "查 询" at bounding box center [362, 193] width 43 height 21
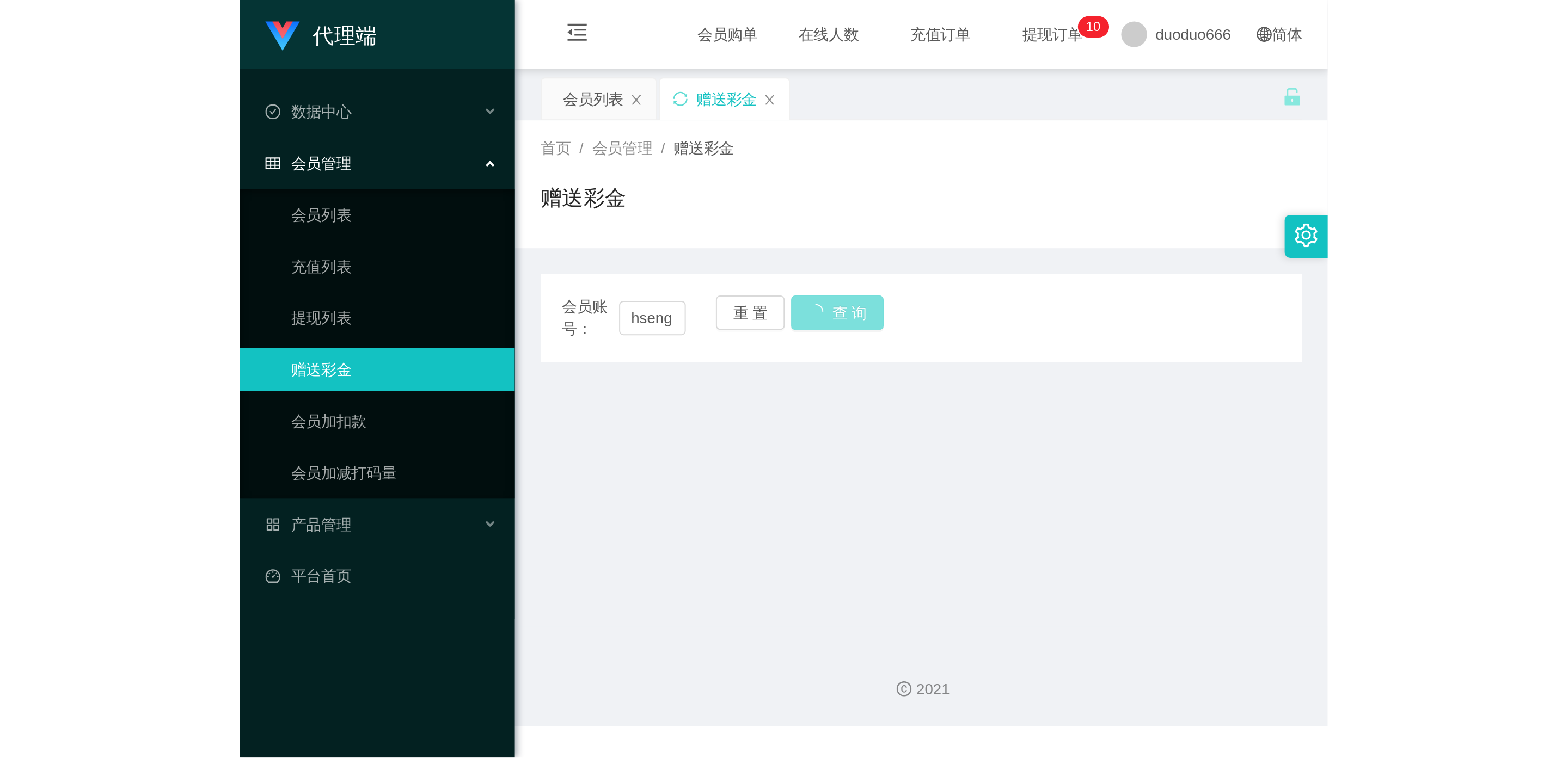
scroll to position [0, 0]
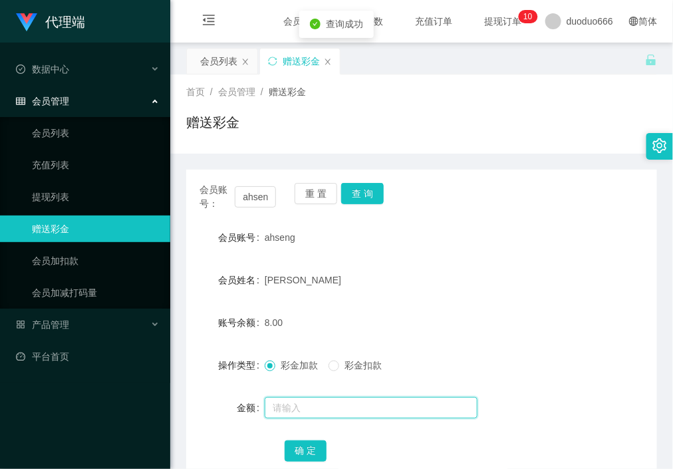
click at [299, 407] on input "text" at bounding box center [371, 407] width 213 height 21
type input "8"
click at [295, 452] on button "确 定" at bounding box center [306, 451] width 43 height 21
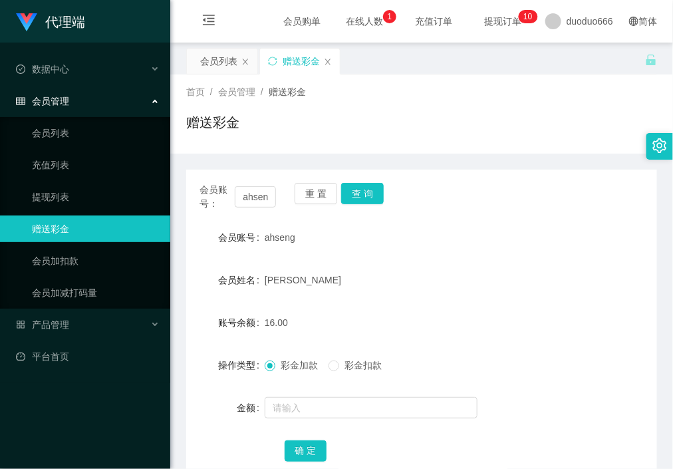
click at [516, 335] on div "16.00" at bounding box center [402, 322] width 275 height 27
click at [330, 414] on input "text" at bounding box center [371, 407] width 213 height 21
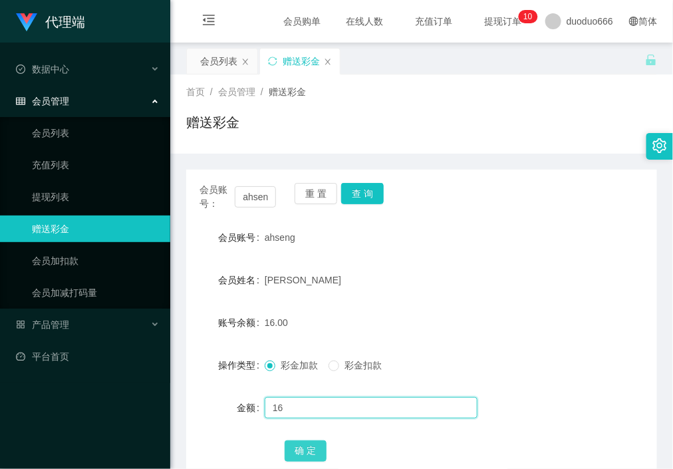
type input "16"
click at [303, 449] on button "确 定" at bounding box center [306, 451] width 43 height 21
click at [323, 411] on input "text" at bounding box center [371, 407] width 213 height 21
type input "8"
drag, startPoint x: 305, startPoint y: 454, endPoint x: 423, endPoint y: 408, distance: 126.4
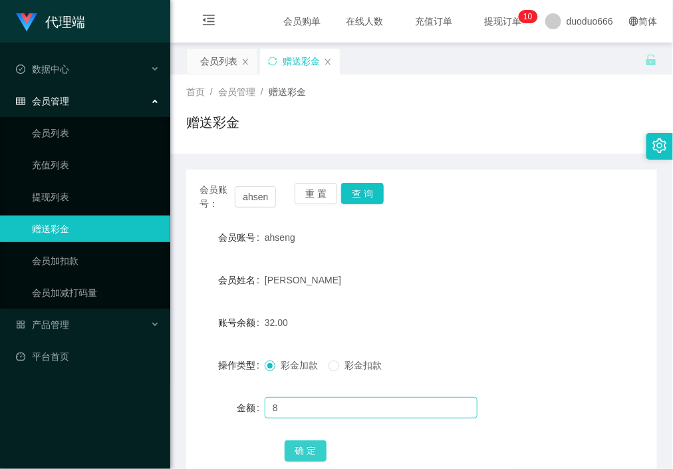
click at [315, 454] on button "确 定" at bounding box center [306, 451] width 43 height 21
click at [323, 425] on form "会员账号 ahseng 会员姓名 Tay hock seng 账号余额 40.00 操作类型 彩金加款 彩金扣款 金额 确 定" at bounding box center [421, 344] width 471 height 240
drag, startPoint x: 328, startPoint y: 413, endPoint x: 395, endPoint y: 413, distance: 67.2
click at [331, 413] on input "text" at bounding box center [371, 407] width 213 height 21
type input "8"
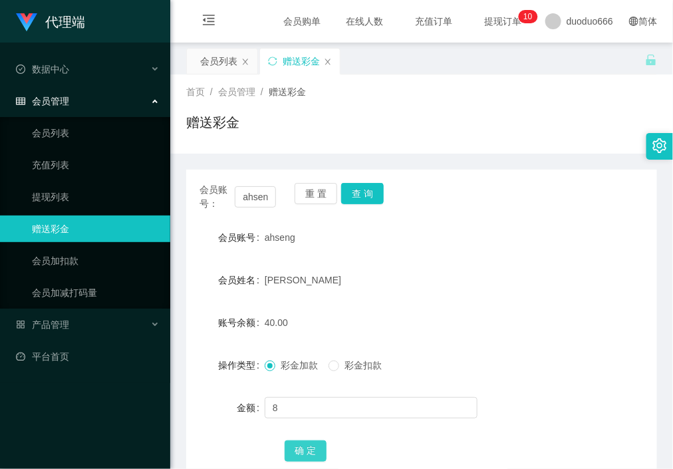
click at [311, 452] on button "确 定" at bounding box center [306, 451] width 43 height 21
click at [534, 293] on div "会员姓名 Tay hock seng" at bounding box center [421, 280] width 471 height 27
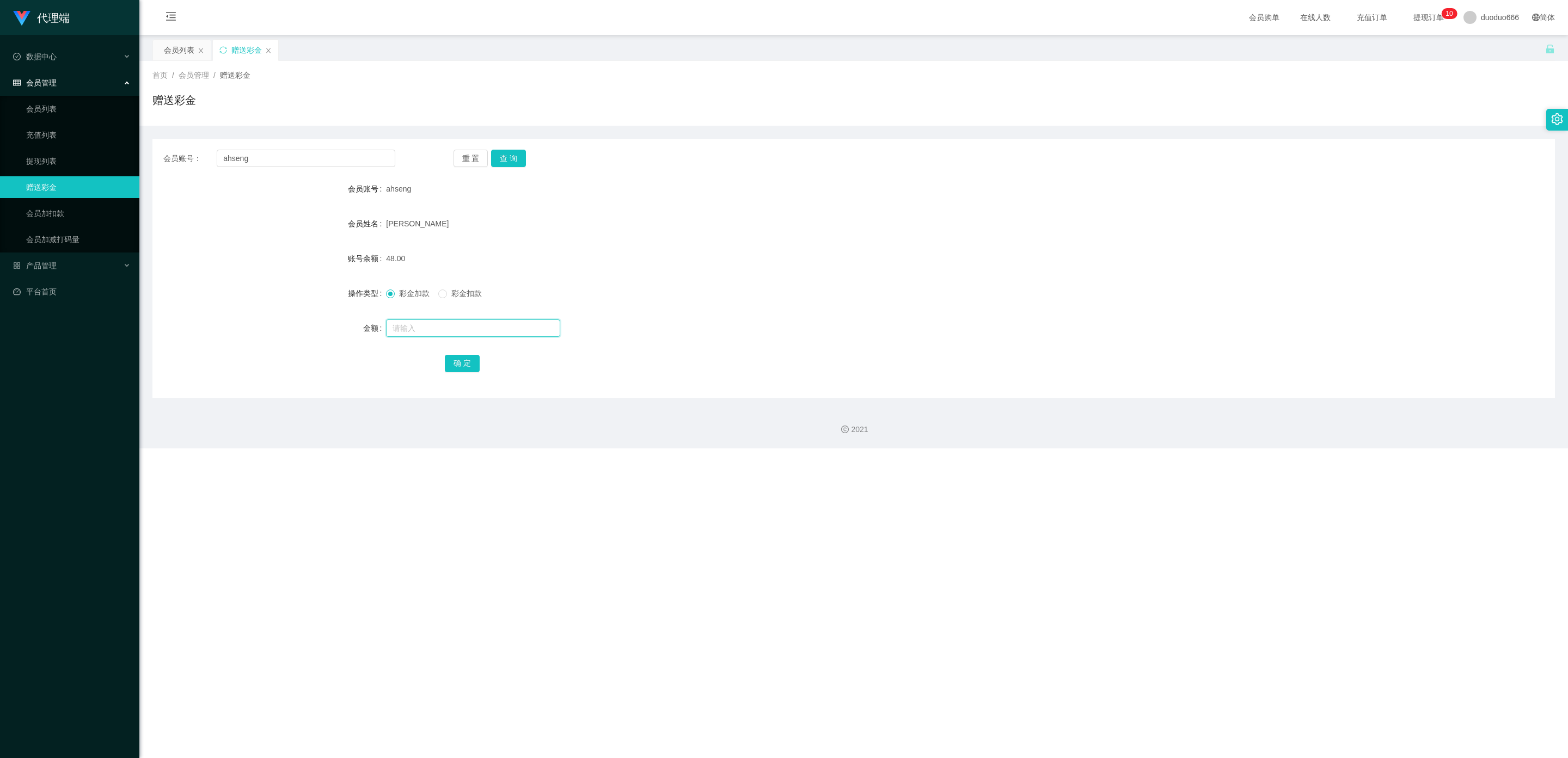
click at [402, 325] on input "text" at bounding box center [473, 328] width 174 height 17
type input "208"
click at [461, 361] on button "确 定" at bounding box center [462, 363] width 35 height 17
click at [413, 317] on div at bounding box center [795, 328] width 818 height 22
click at [411, 325] on input "text" at bounding box center [473, 328] width 174 height 17
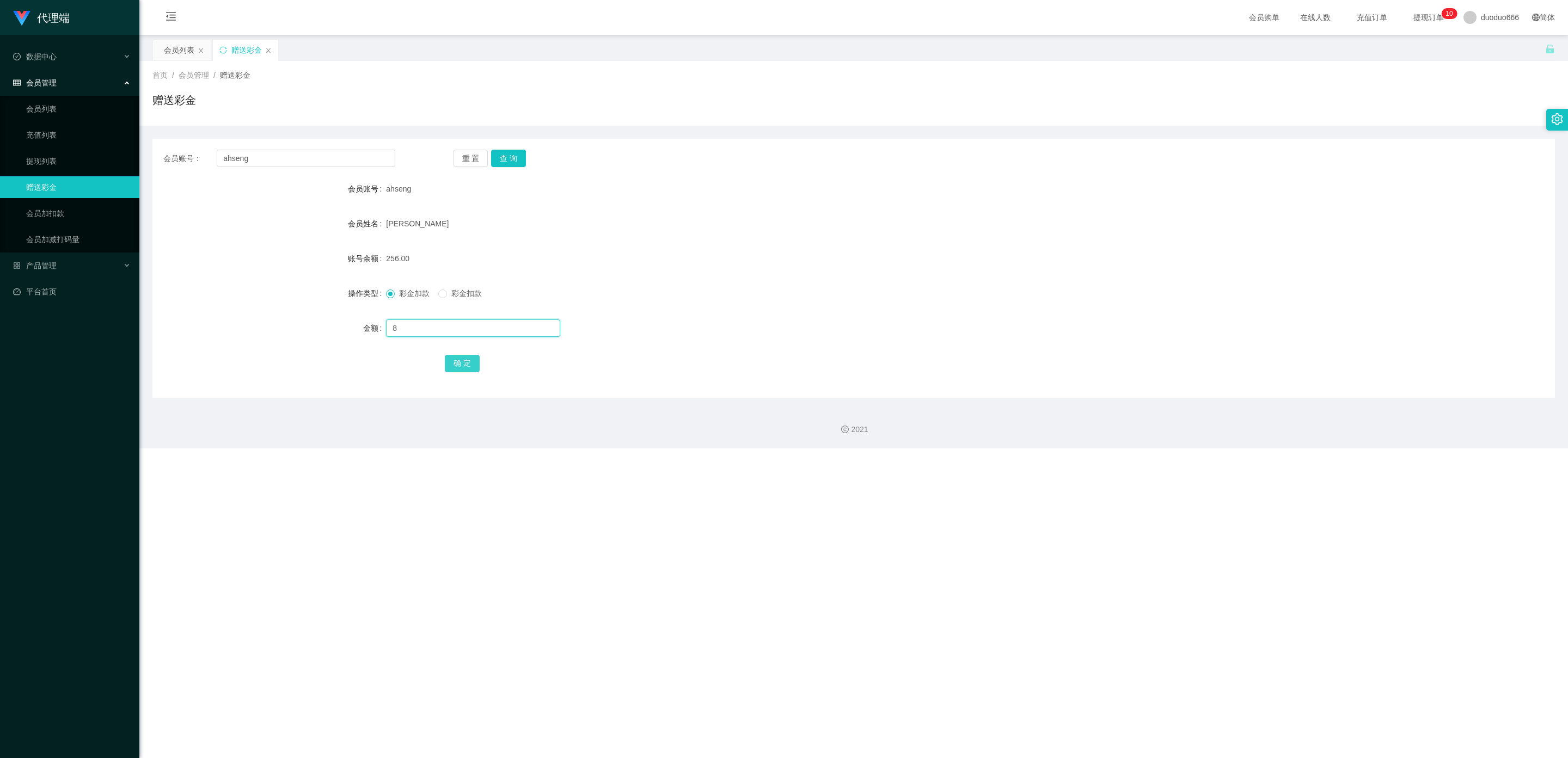
type input "8"
click at [457, 359] on button "确 定" at bounding box center [462, 363] width 35 height 17
drag, startPoint x: 264, startPoint y: 159, endPoint x: 0, endPoint y: 159, distance: 264.0
click at [0, 159] on section "代理端 数据中心 会员管理 会员列表 充值列表 提现列表 赠送彩金 会员加扣款 会员加减打码量 产品管理 平台首页 保存配置 重置配置 整体风格设置 主题色 …" at bounding box center [784, 224] width 1568 height 448
click at [37, 160] on link "提现列表" at bounding box center [79, 161] width 105 height 22
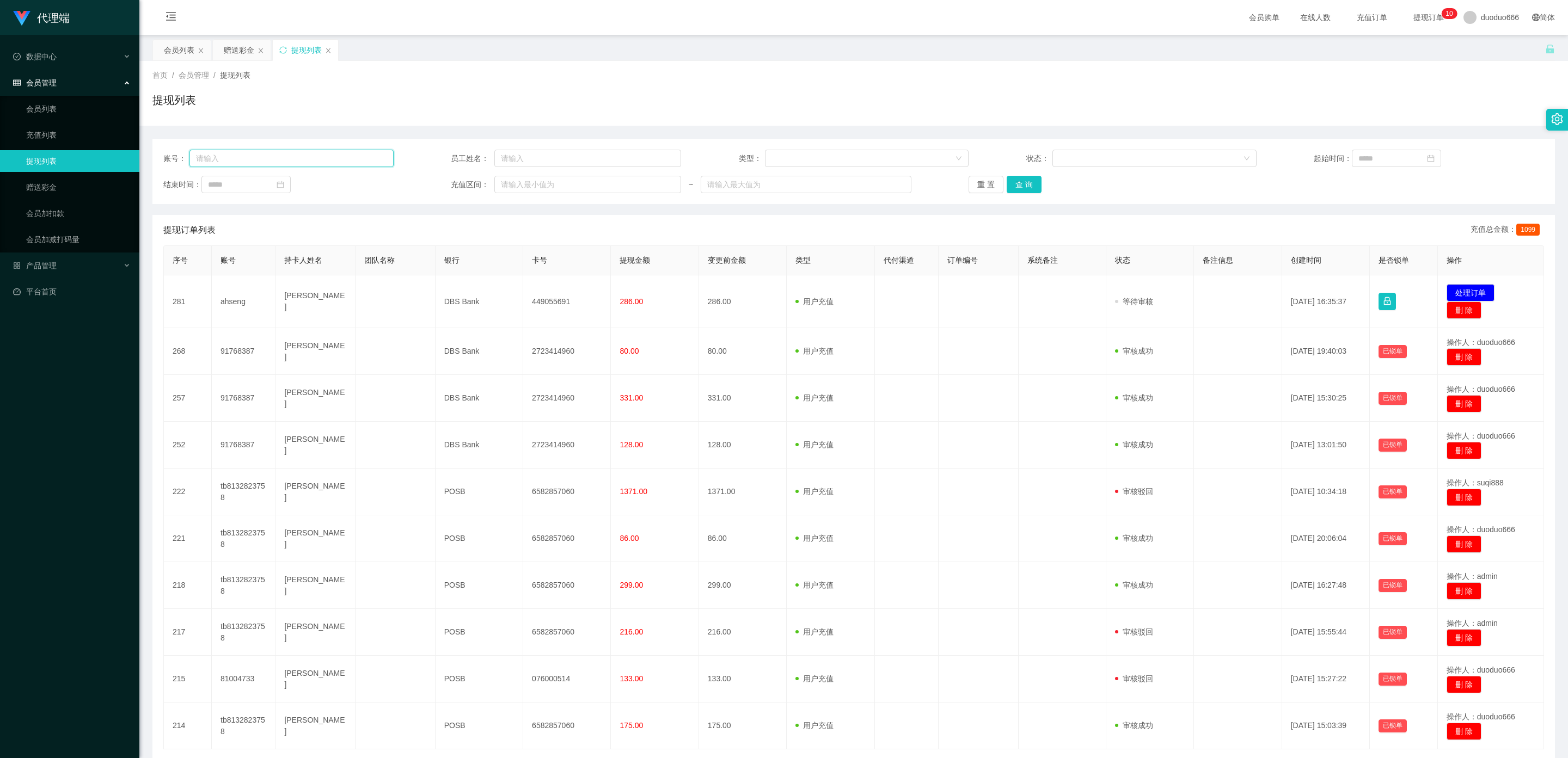
drag, startPoint x: 253, startPoint y: 162, endPoint x: 276, endPoint y: 155, distance: 24.0
click at [253, 162] on input "text" at bounding box center [292, 158] width 204 height 17
paste input "ahseng"
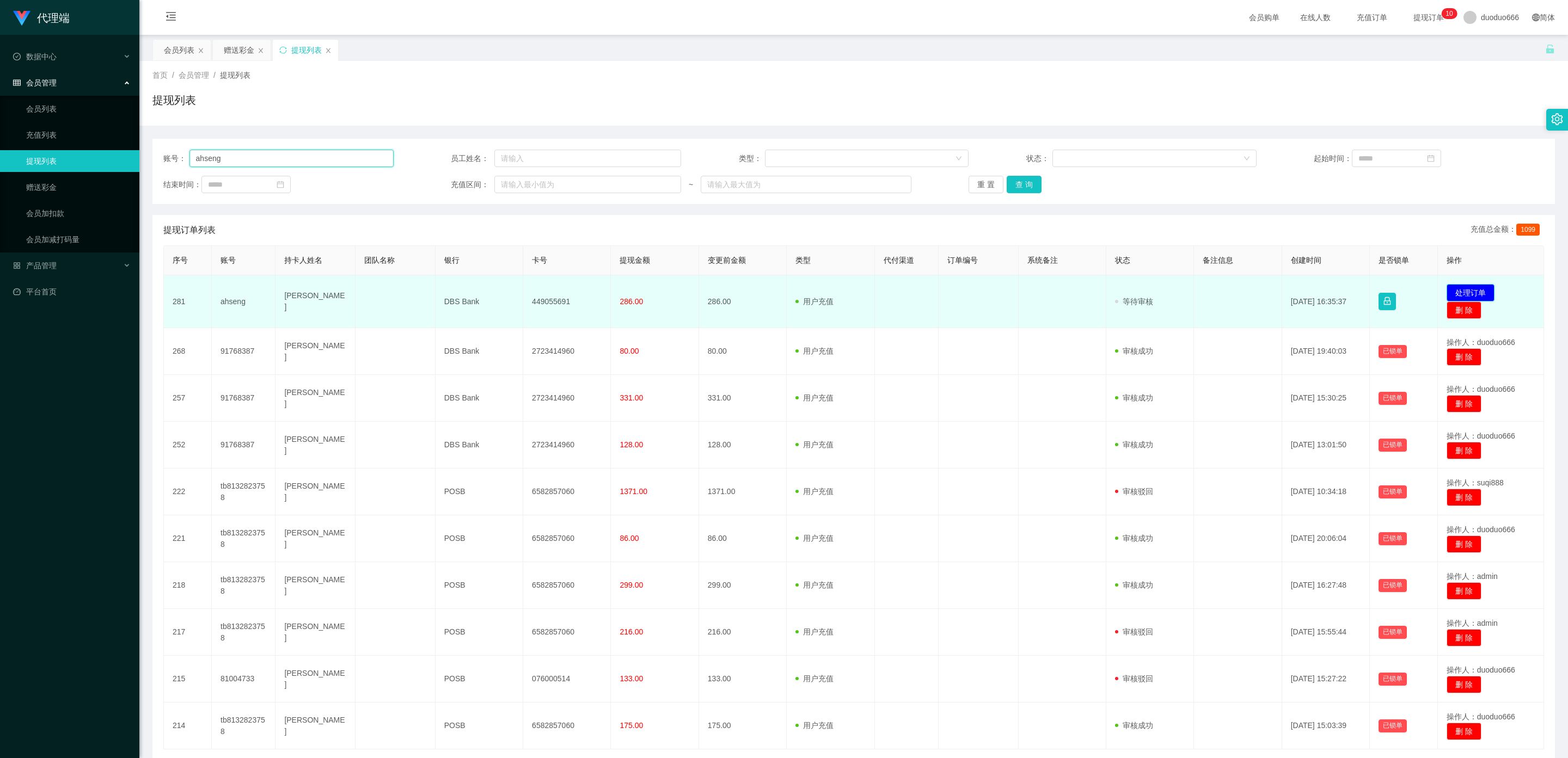
type input "ahseng"
click at [550, 290] on button "处理订单" at bounding box center [1470, 292] width 48 height 17
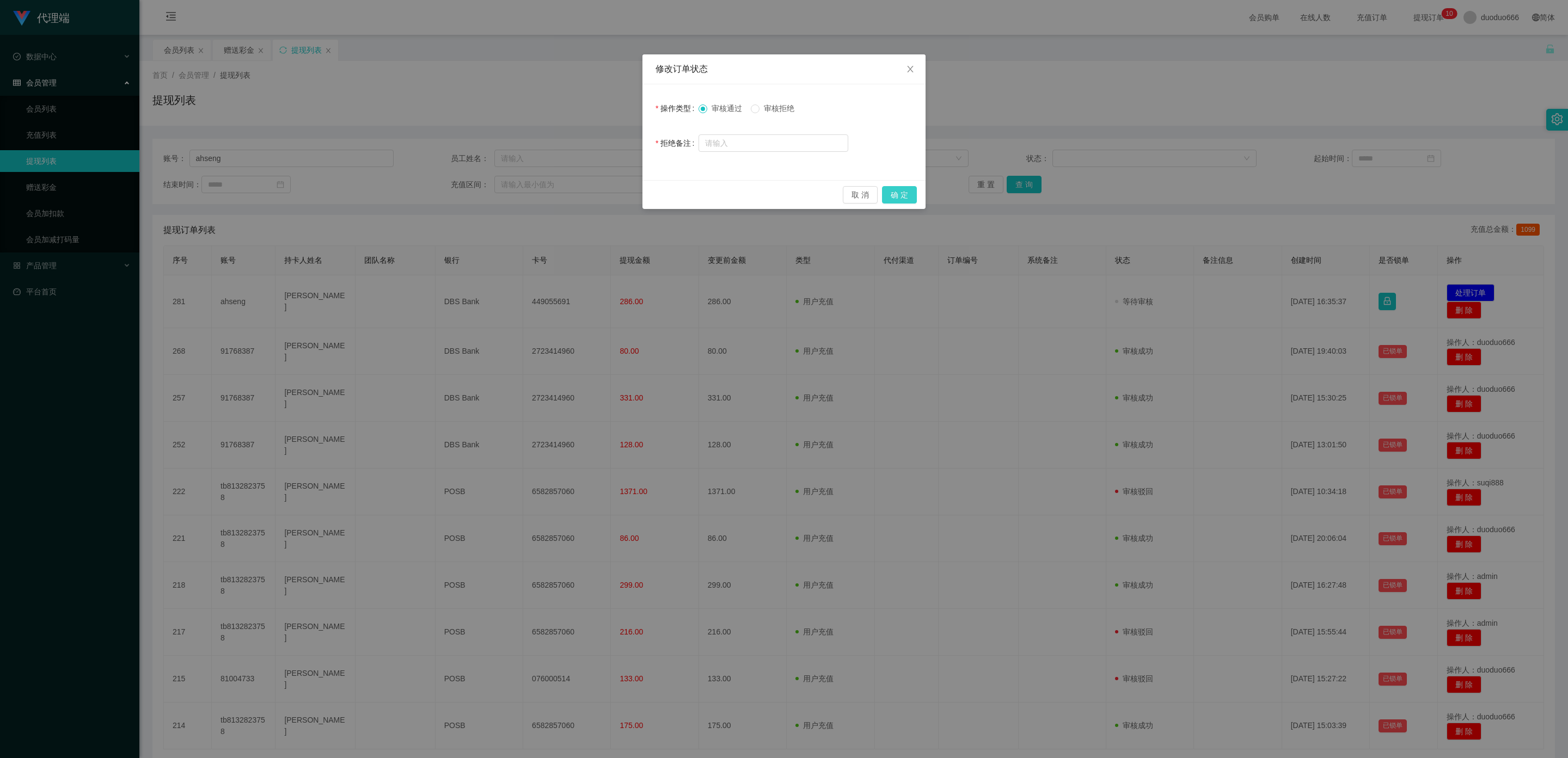
click at [550, 186] on button "确 定" at bounding box center [899, 195] width 35 height 17
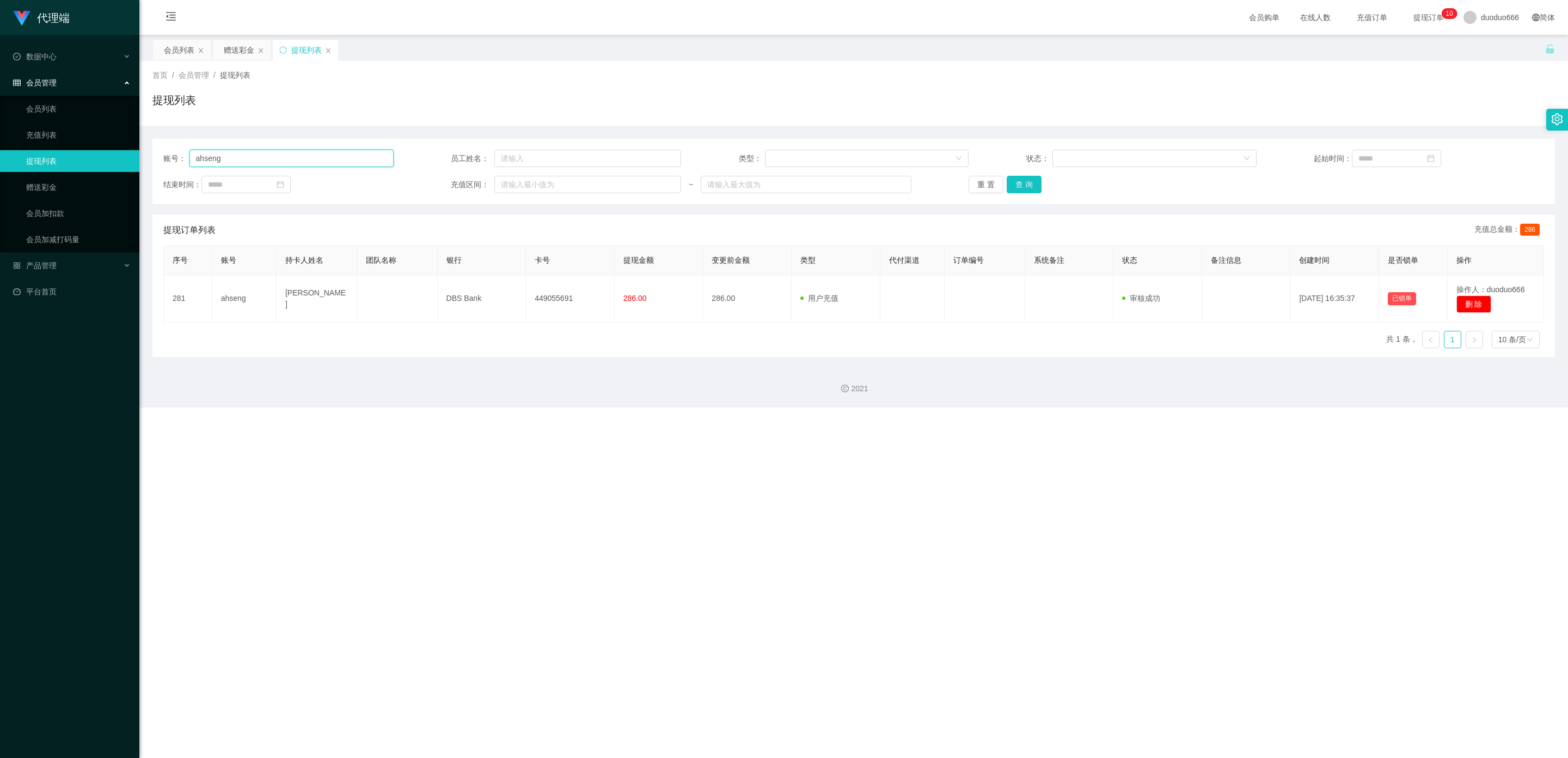
click at [252, 165] on input "ahseng" at bounding box center [292, 158] width 204 height 17
click at [550, 183] on button "查 询" at bounding box center [1023, 184] width 35 height 17
drag, startPoint x: 249, startPoint y: 160, endPoint x: 0, endPoint y: 96, distance: 257.1
click at [0, 96] on section "代理端 数据中心 会员管理 会员列表 充值列表 提现列表 赠送彩金 会员加扣款 会员加减打码量 产品管理 平台首页 保存配置 重置配置 整体风格设置 主题色 …" at bounding box center [784, 204] width 1568 height 407
click at [550, 185] on button "查 询" at bounding box center [1023, 184] width 35 height 17
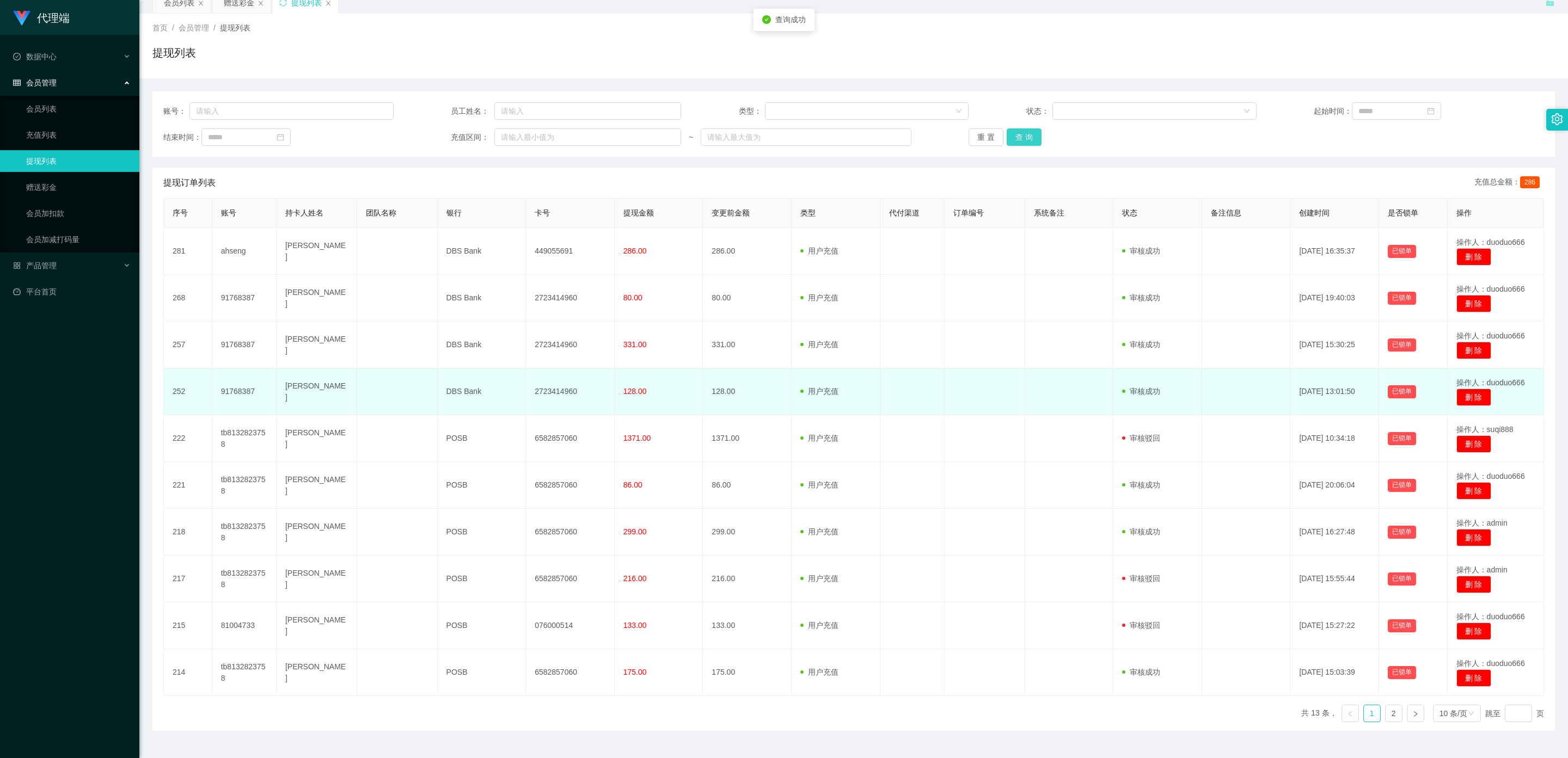
scroll to position [74, 0]
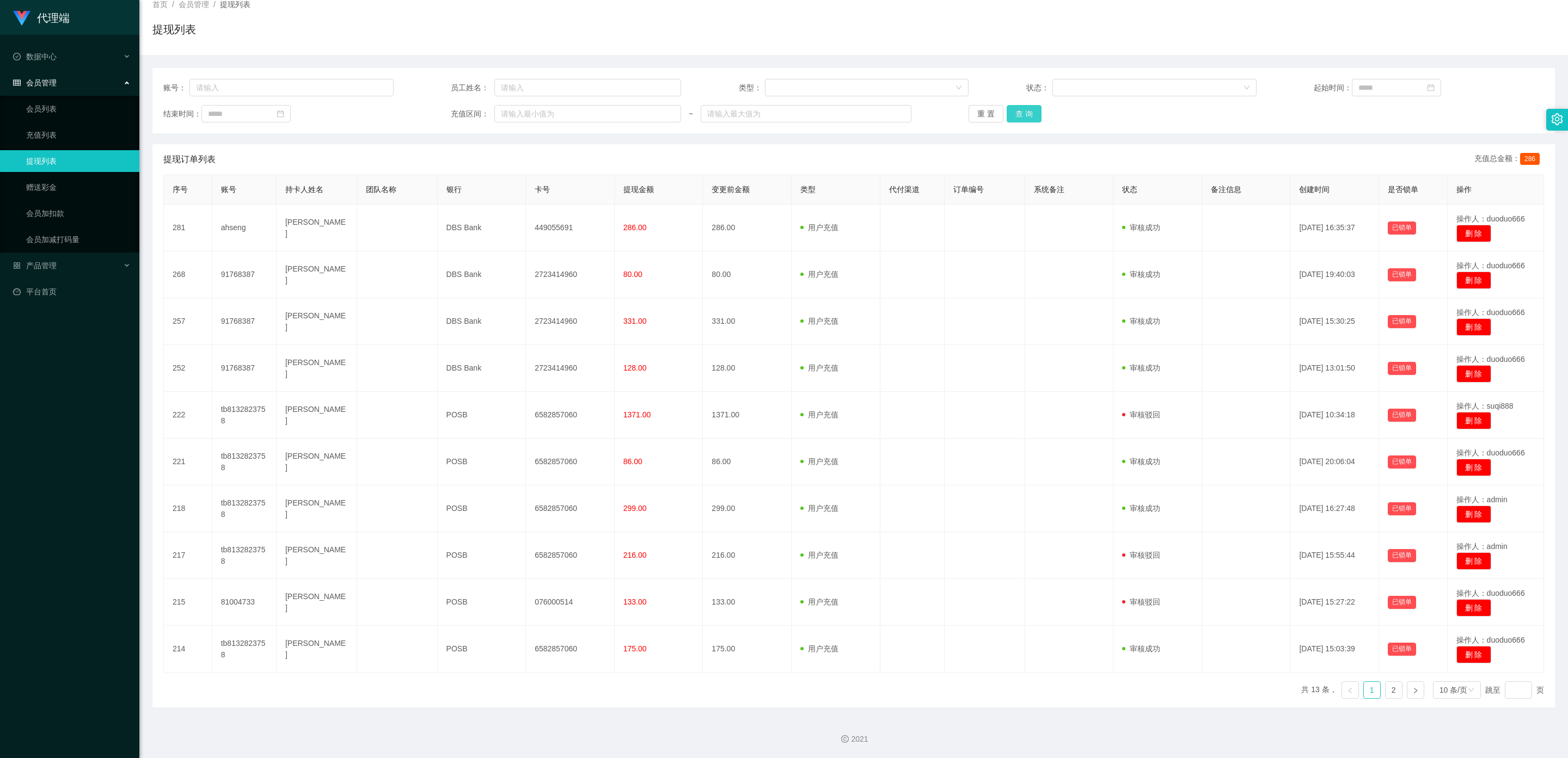
click at [550, 108] on button "查 询" at bounding box center [1023, 113] width 35 height 17
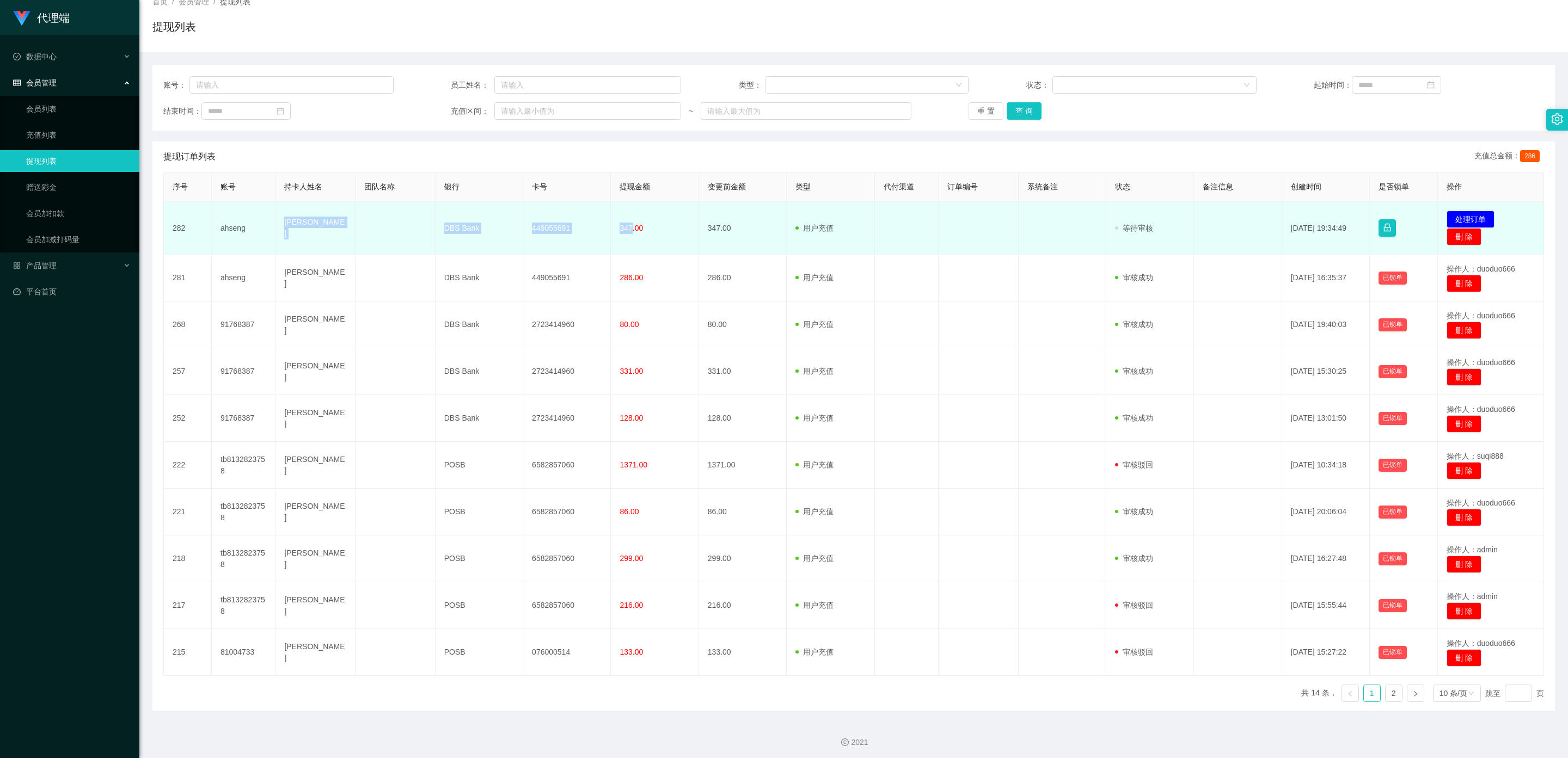
drag, startPoint x: 283, startPoint y: 224, endPoint x: 627, endPoint y: 232, distance: 344.1
click at [550, 232] on tr "282 ahseng Tay hock seng DBS Bank 449055691 347.00 347.00 用户充值 人工扣款 审核驳回 审核成功 等…" at bounding box center [853, 228] width 1380 height 53
copy tr "Tay hock seng DBS Bank 449055691 347"
drag, startPoint x: 254, startPoint y: 231, endPoint x: 214, endPoint y: 231, distance: 40.0
click at [214, 231] on td "ahseng" at bounding box center [244, 228] width 64 height 53
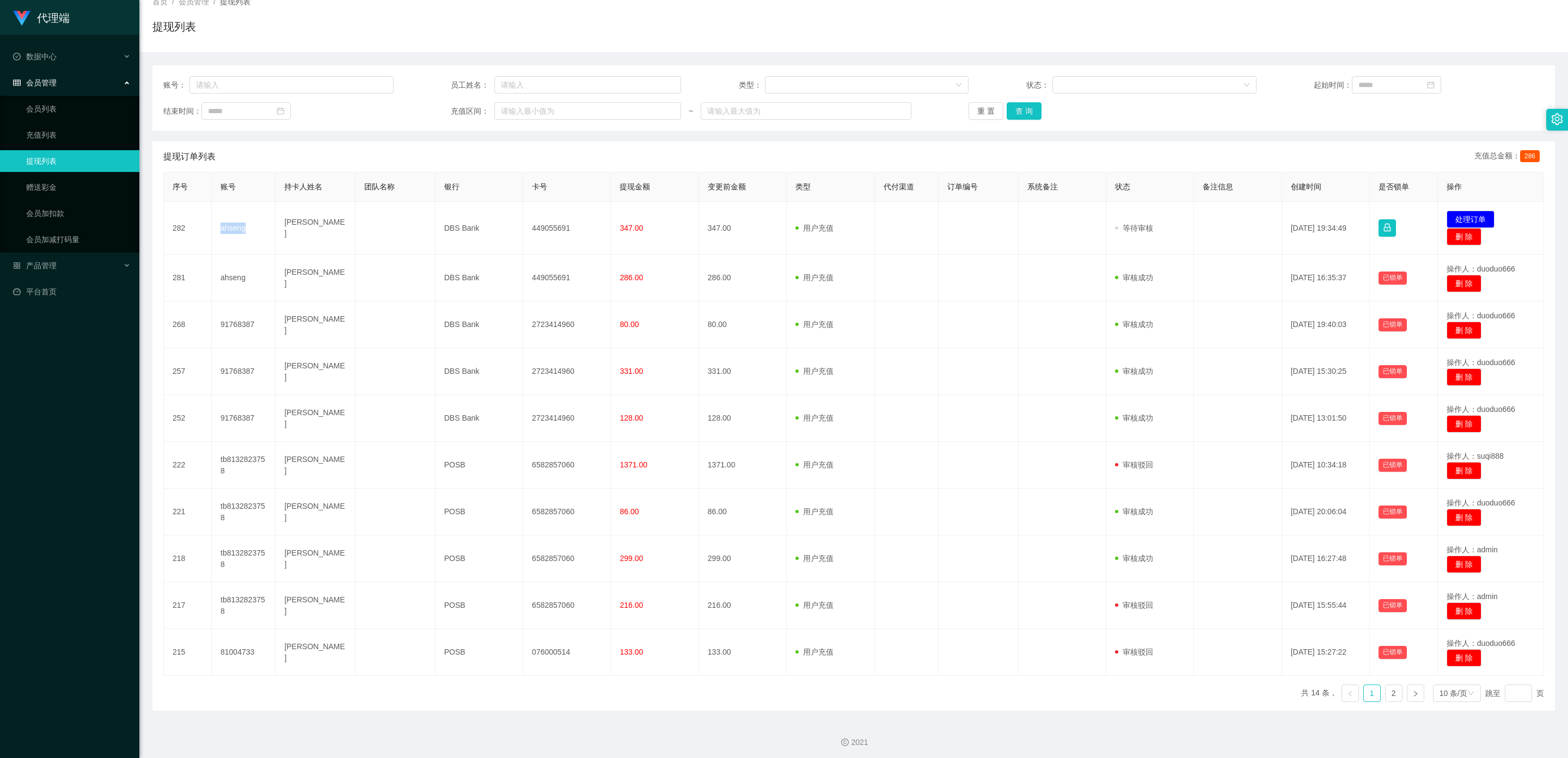
copy td "ahseng"
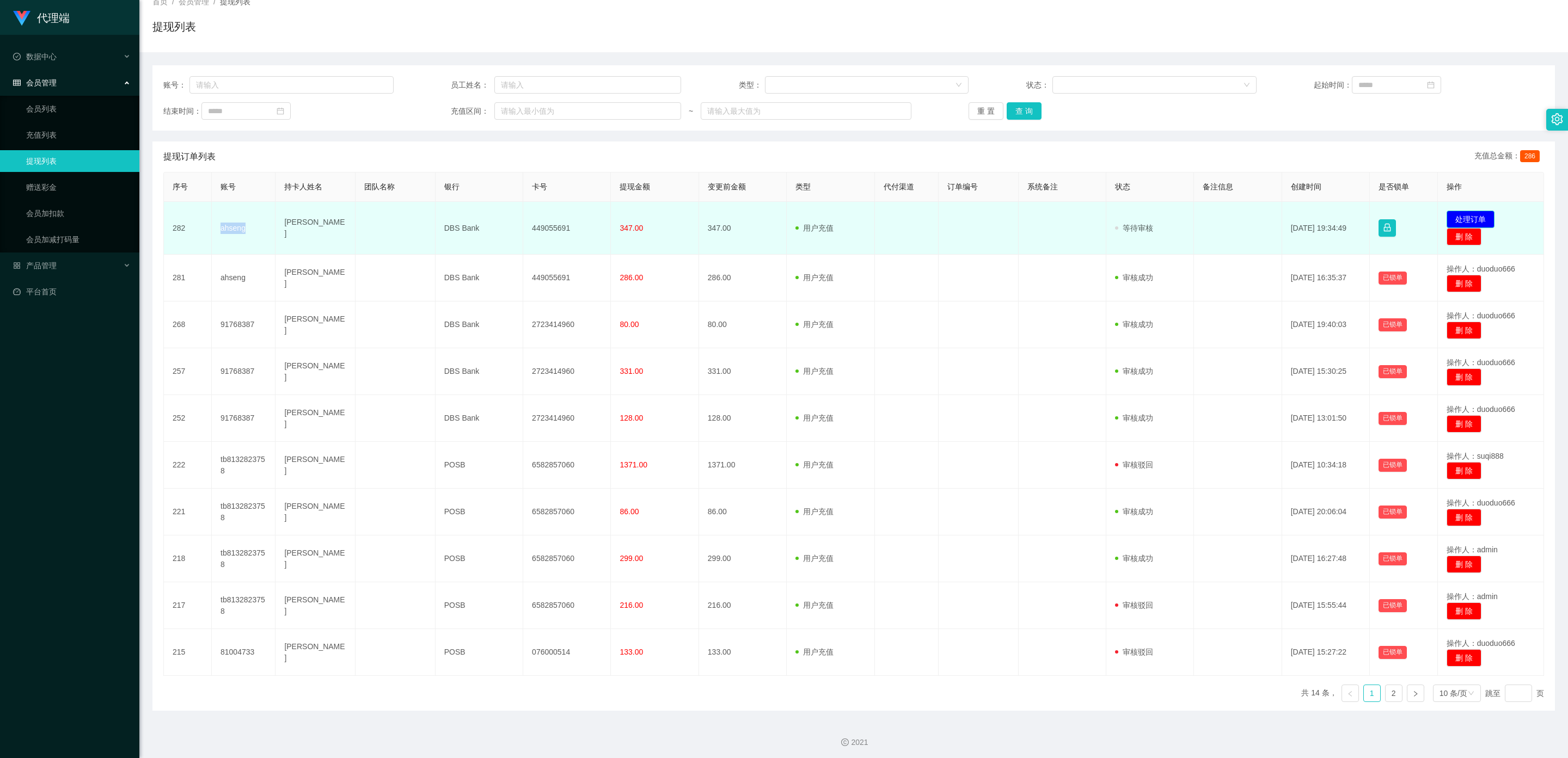
click at [550, 218] on button "处理订单" at bounding box center [1470, 219] width 48 height 17
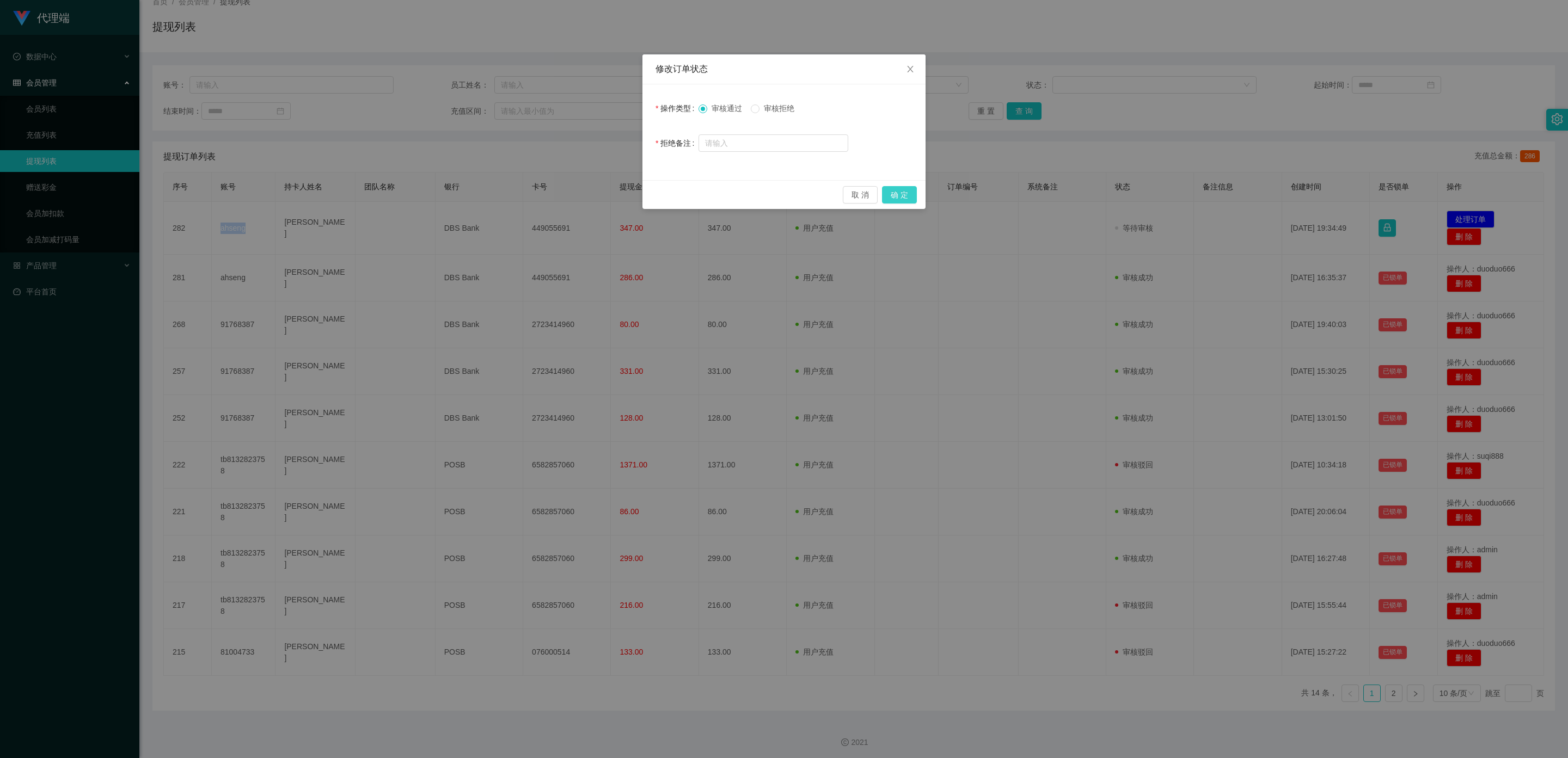
click at [550, 196] on button "确 定" at bounding box center [899, 195] width 35 height 17
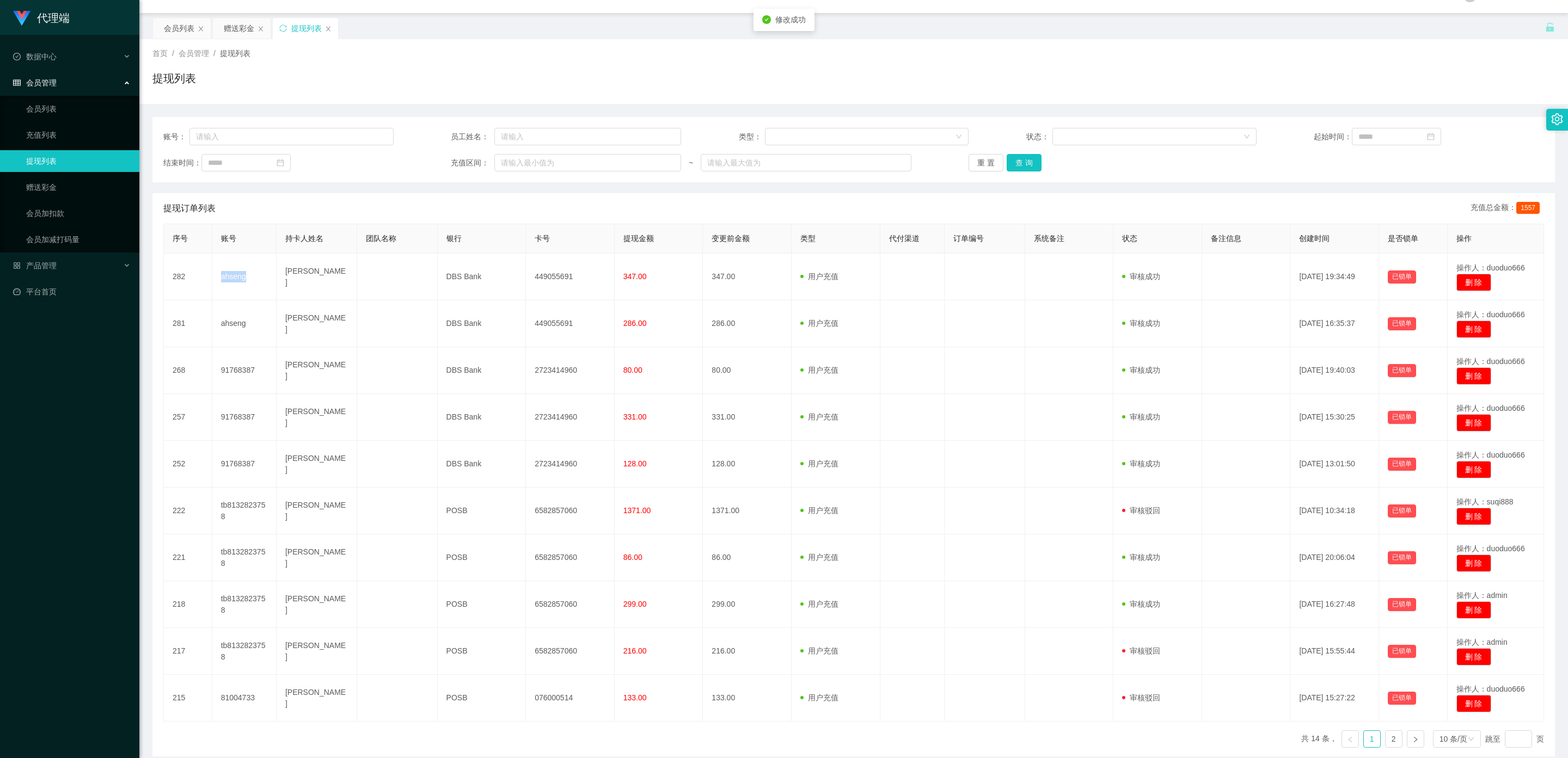
scroll to position [0, 0]
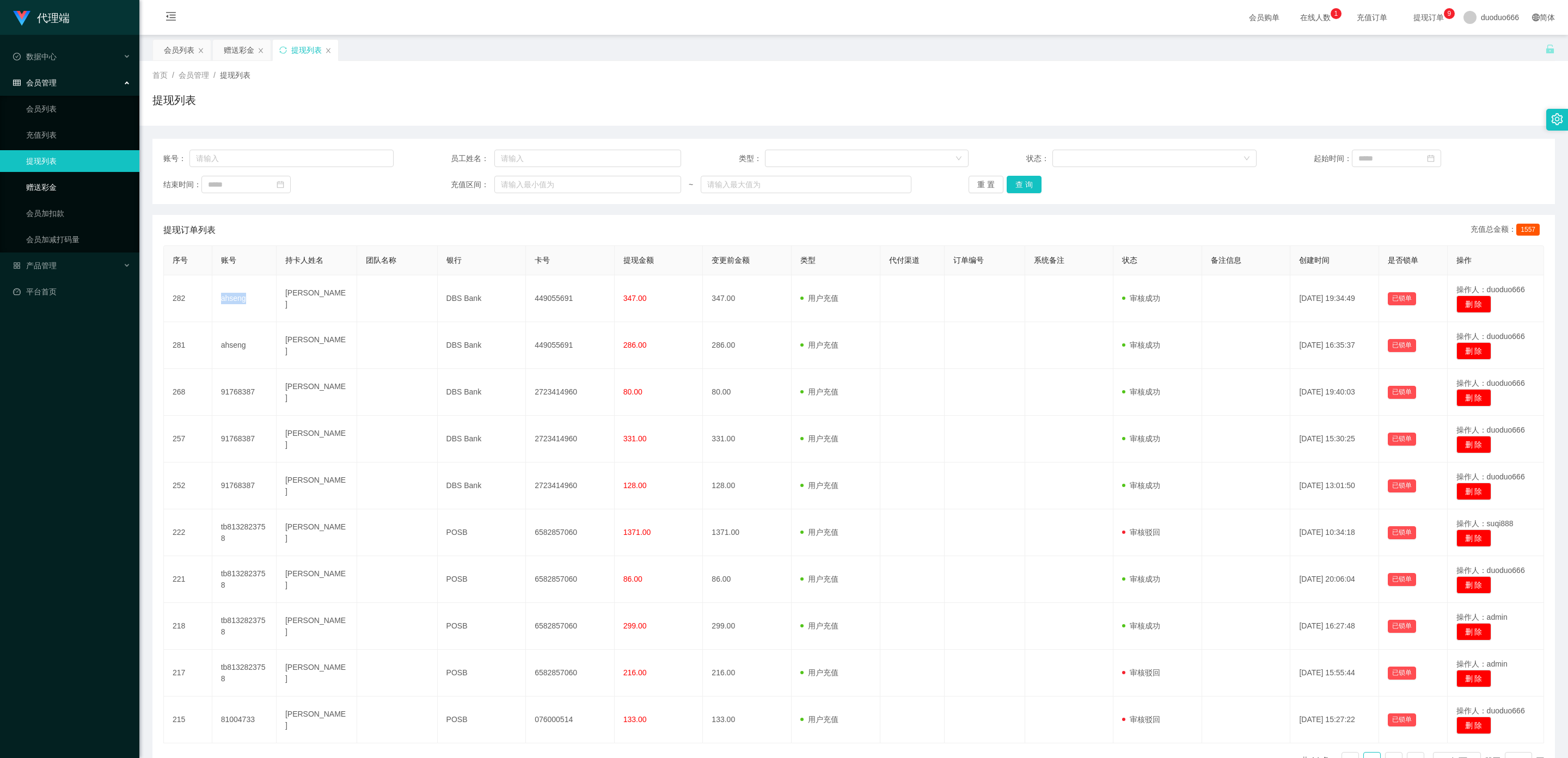
click at [47, 188] on link "赠送彩金" at bounding box center [79, 187] width 105 height 22
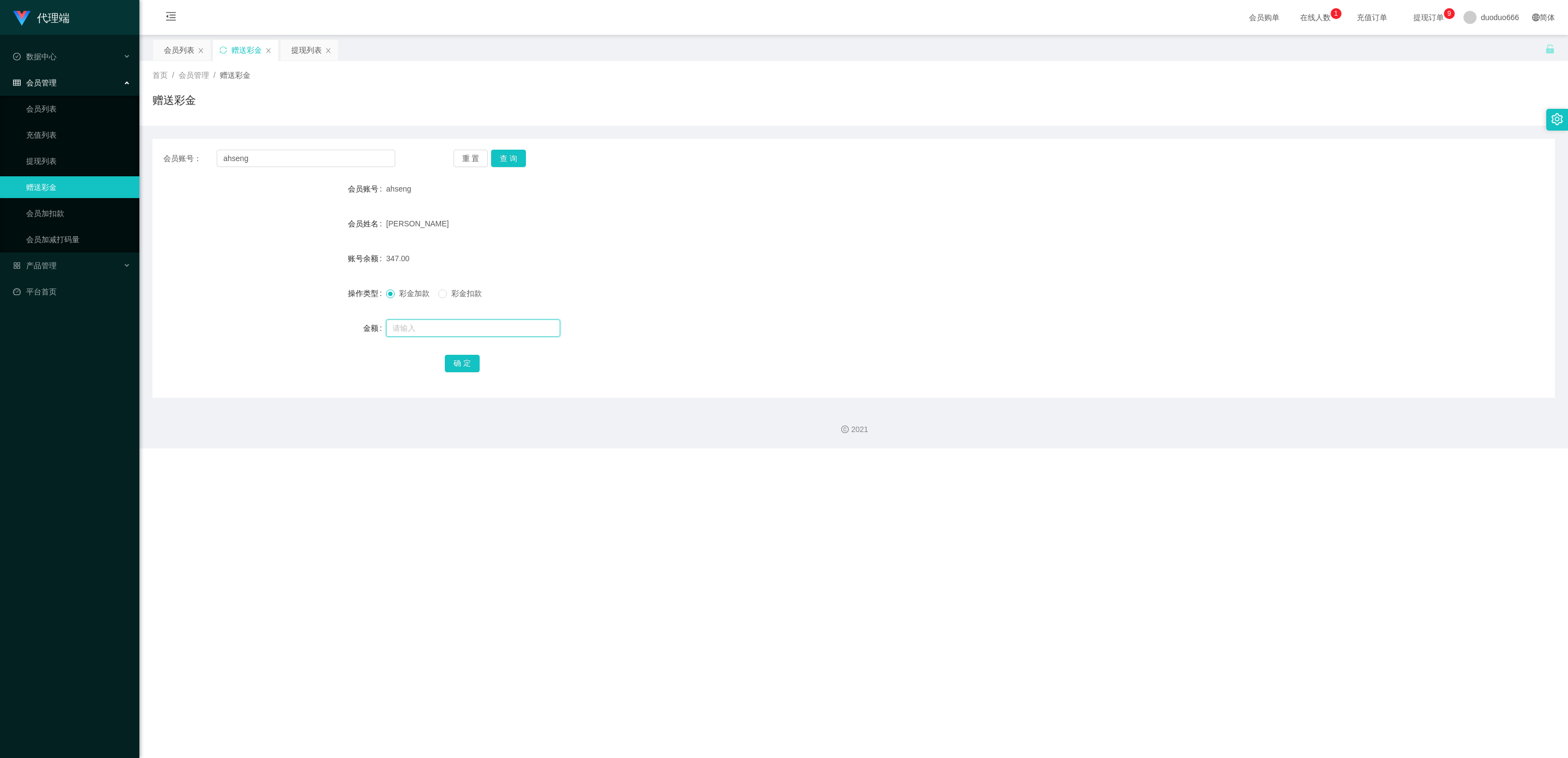
click at [455, 330] on input "text" at bounding box center [473, 328] width 174 height 17
drag, startPoint x: 521, startPoint y: 150, endPoint x: 507, endPoint y: 183, distance: 35.8
click at [521, 150] on button "查 询" at bounding box center [508, 158] width 35 height 17
click at [446, 329] on input "text" at bounding box center [473, 328] width 174 height 17
type input "8"
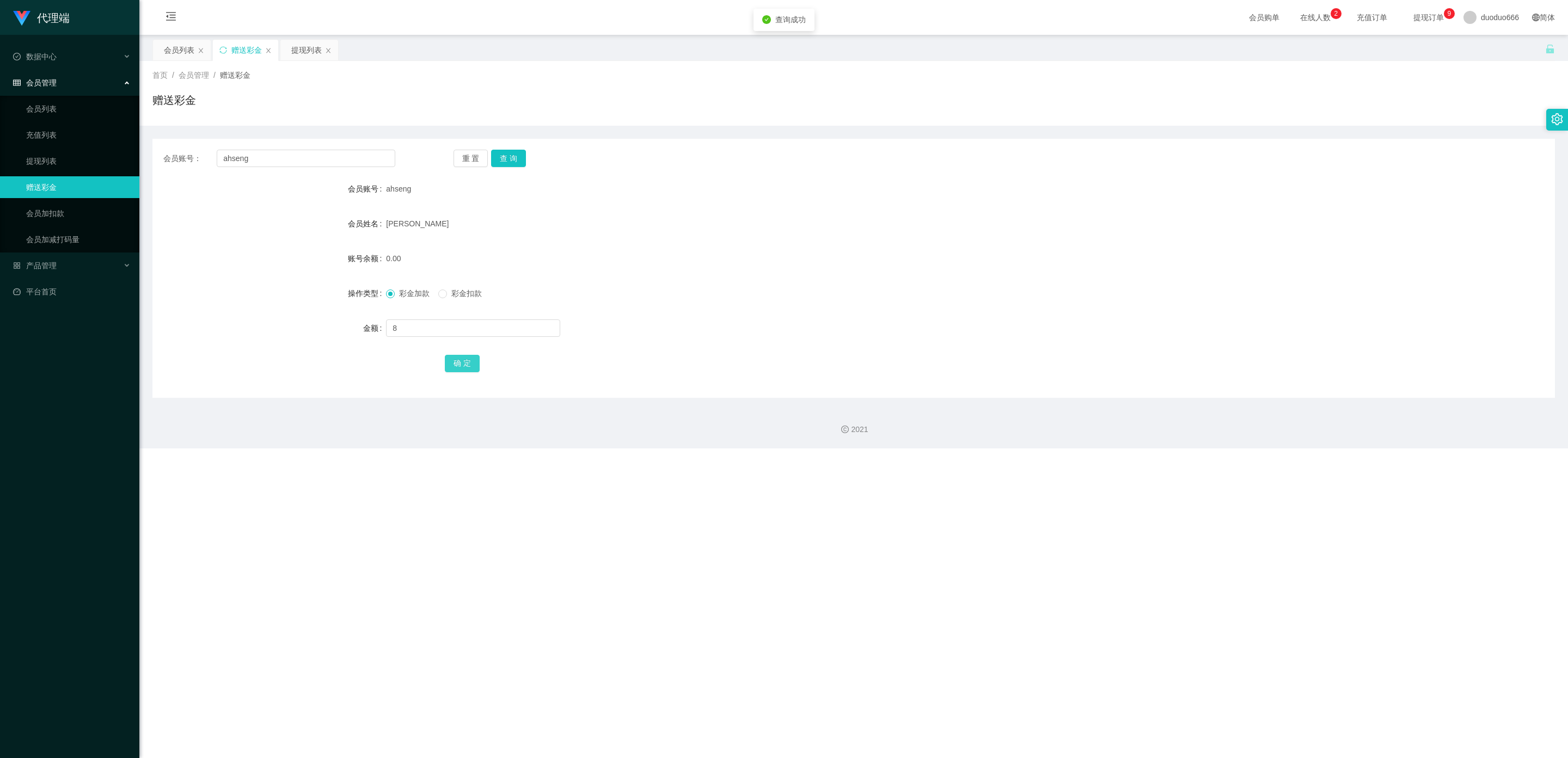
drag, startPoint x: 468, startPoint y: 357, endPoint x: 500, endPoint y: 351, distance: 32.6
click at [468, 357] on button "确 定" at bounding box center [462, 363] width 35 height 17
click at [300, 44] on div "提现列表" at bounding box center [306, 50] width 30 height 20
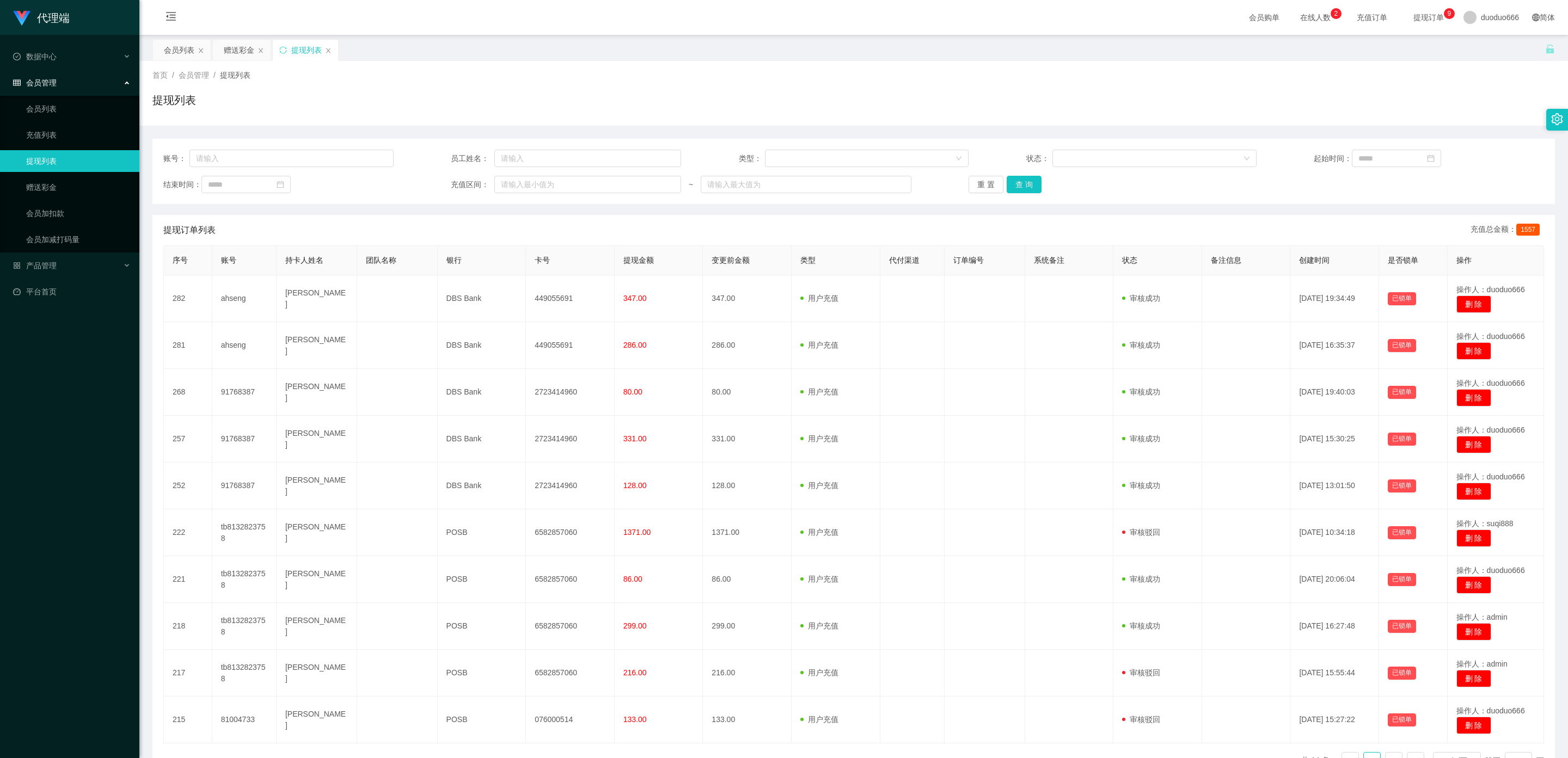
click at [237, 74] on span "提现列表" at bounding box center [235, 75] width 30 height 9
click at [240, 52] on div "赠送彩金" at bounding box center [239, 50] width 30 height 20
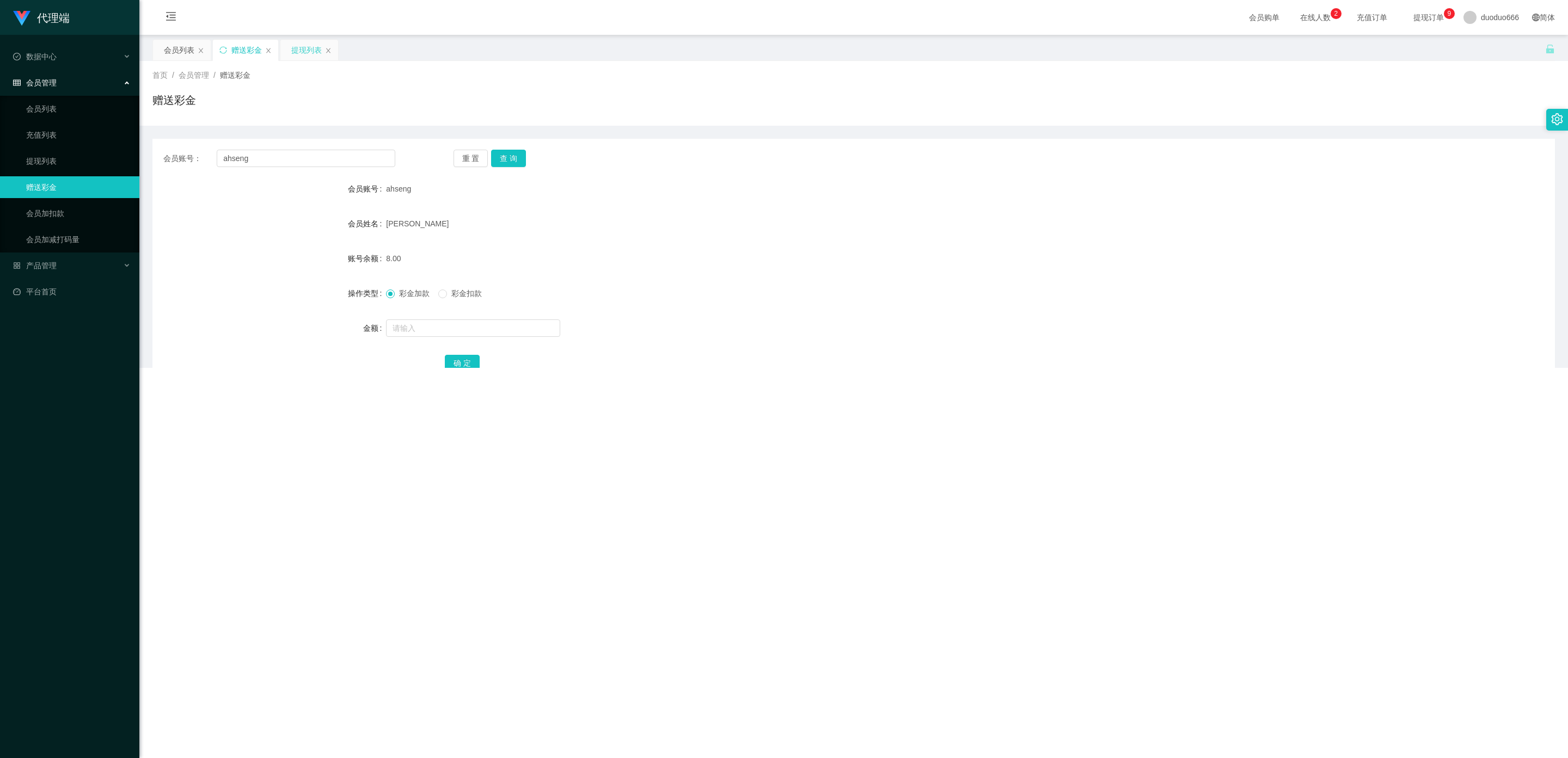
click at [308, 53] on div "提现列表" at bounding box center [306, 50] width 30 height 20
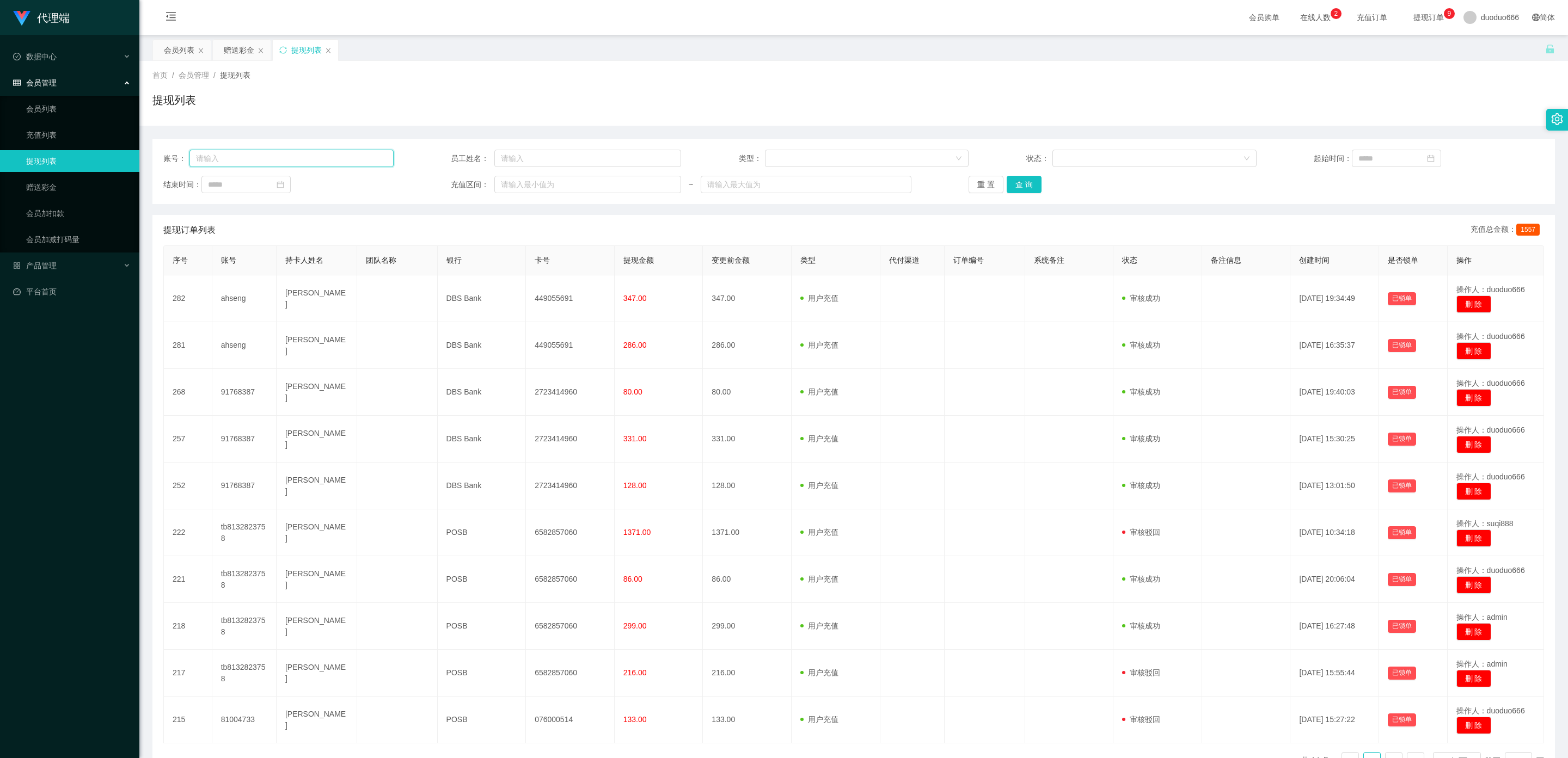
click at [284, 162] on input "text" at bounding box center [292, 158] width 204 height 17
paste input "91768387"
type input "91768387"
drag, startPoint x: 1027, startPoint y: 183, endPoint x: 1011, endPoint y: 203, distance: 25.6
click at [550, 183] on button "查 询" at bounding box center [1023, 184] width 35 height 17
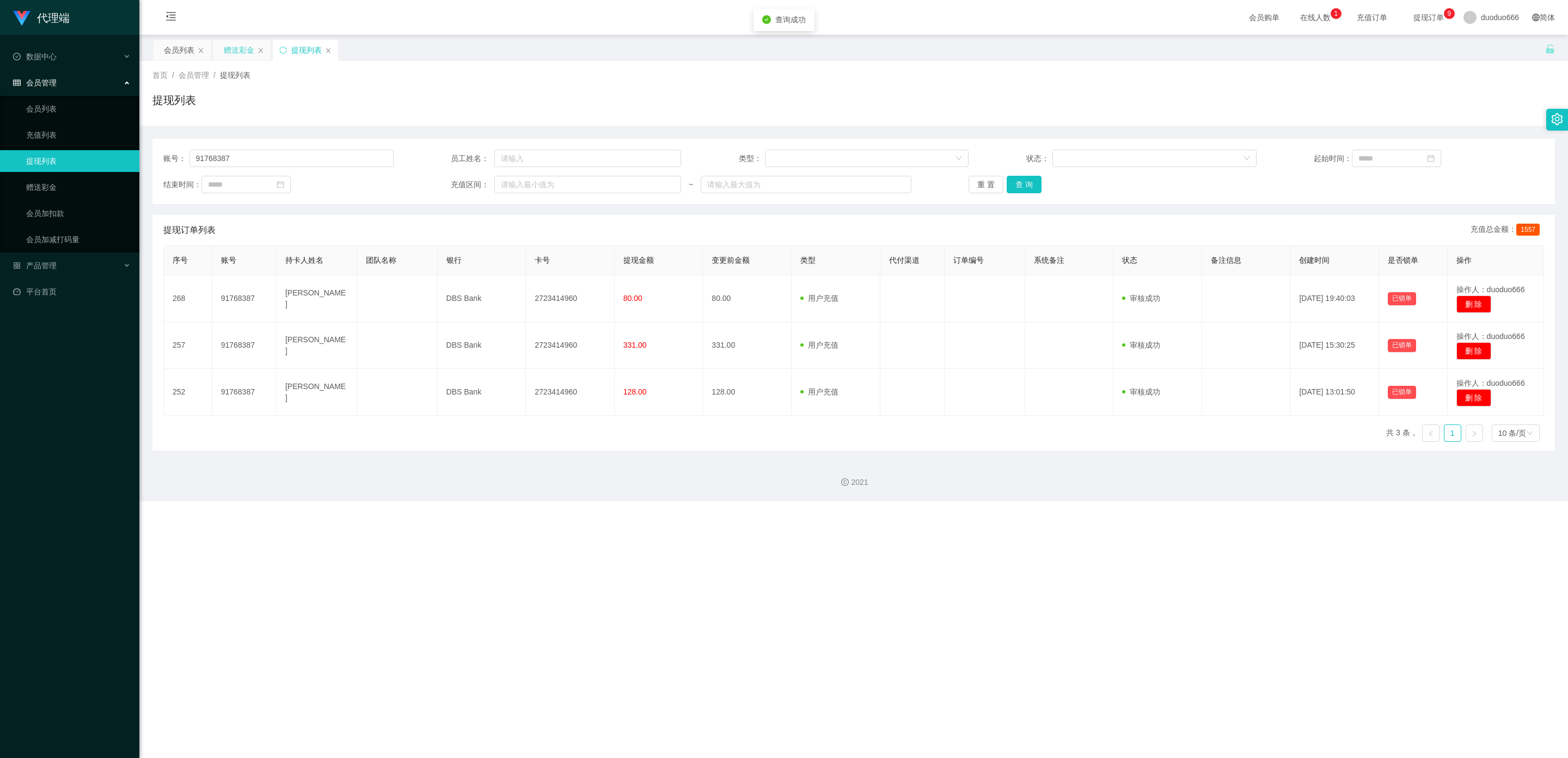
drag, startPoint x: 239, startPoint y: 49, endPoint x: 236, endPoint y: 58, distance: 9.5
click at [237, 49] on div "赠送彩金" at bounding box center [239, 50] width 30 height 20
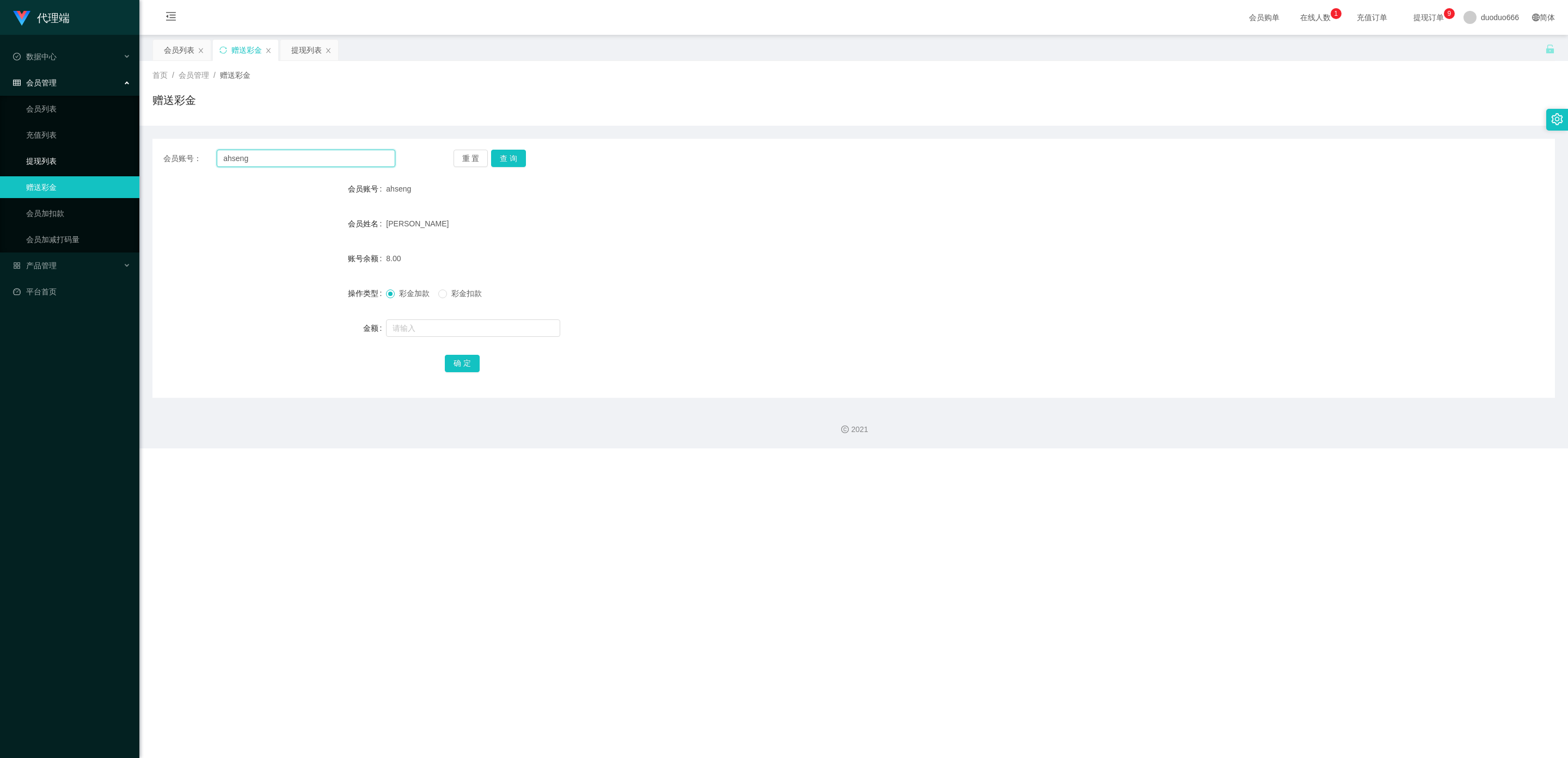
drag, startPoint x: 271, startPoint y: 157, endPoint x: 0, endPoint y: 157, distance: 271.0
click at [0, 157] on section "代理端 数据中心 会员管理 会员列表 充值列表 提现列表 赠送彩金 会员加扣款 会员加减打码量 产品管理 平台首页 保存配置 重置配置 整体风格设置 主题色 …" at bounding box center [784, 224] width 1568 height 448
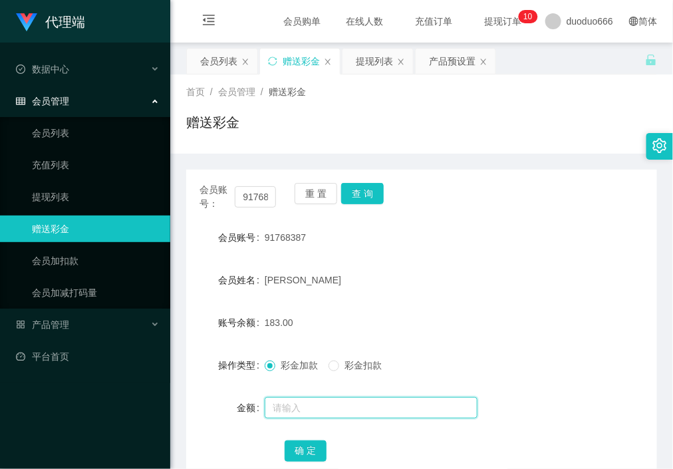
click at [319, 406] on input "text" at bounding box center [371, 407] width 213 height 21
type input "8"
click at [302, 448] on button "确 定" at bounding box center [306, 451] width 43 height 21
click at [320, 407] on input "text" at bounding box center [371, 407] width 213 height 21
type input "8"
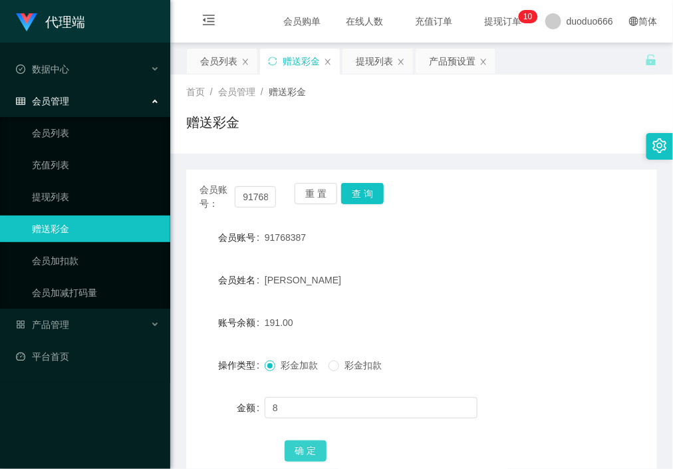
click at [303, 447] on button "确 定" at bounding box center [306, 451] width 43 height 21
click at [539, 254] on form "会员账号 91768387 会员姓名 Tang ka kwan emily 账号余额 199.00 操作类型 彩金加款 彩金扣款 金额 确 定" at bounding box center [421, 344] width 471 height 240
click at [502, 346] on form "会员账号 91768387 会员姓名 Tang ka kwan emily 账号余额 199.00 操作类型 彩金加款 彩金扣款 金额 确 定" at bounding box center [421, 344] width 471 height 240
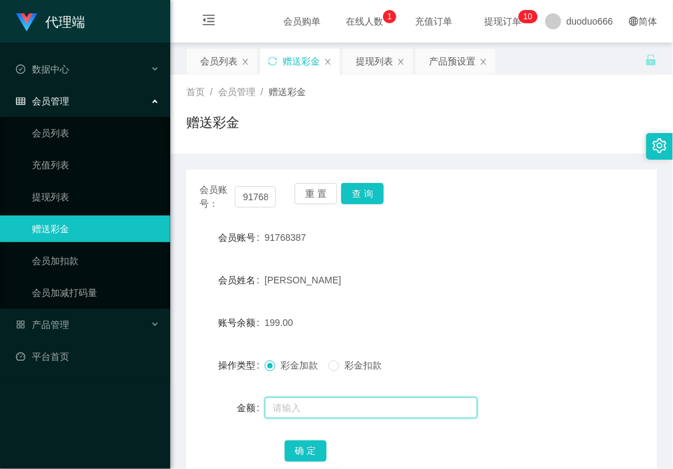
click at [395, 410] on input "text" at bounding box center [371, 407] width 213 height 21
type input "8"
click at [315, 448] on button "确 定" at bounding box center [306, 451] width 43 height 21
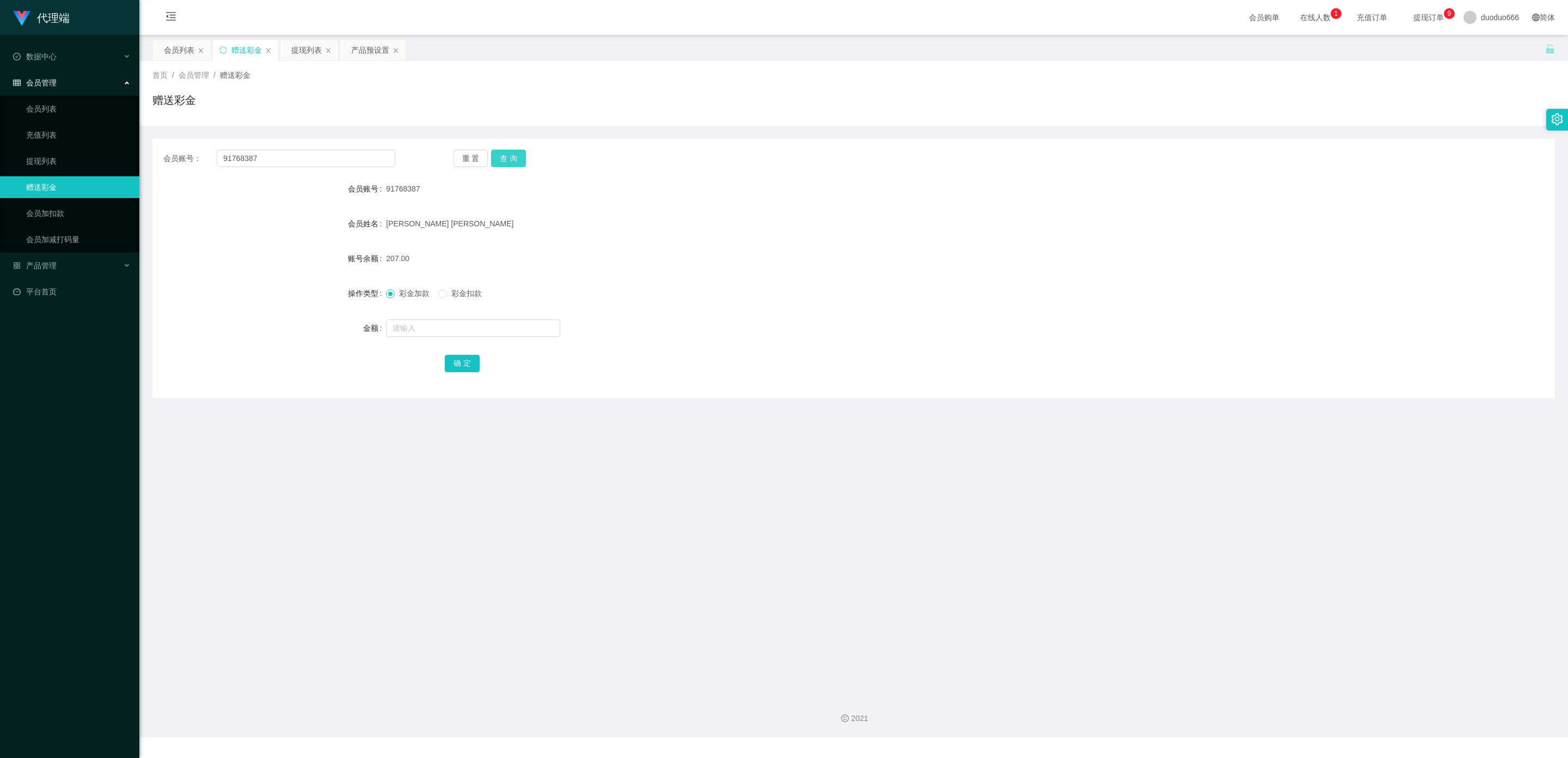
click at [511, 162] on button "查 询" at bounding box center [508, 158] width 35 height 17
